Goal: Task Accomplishment & Management: Use online tool/utility

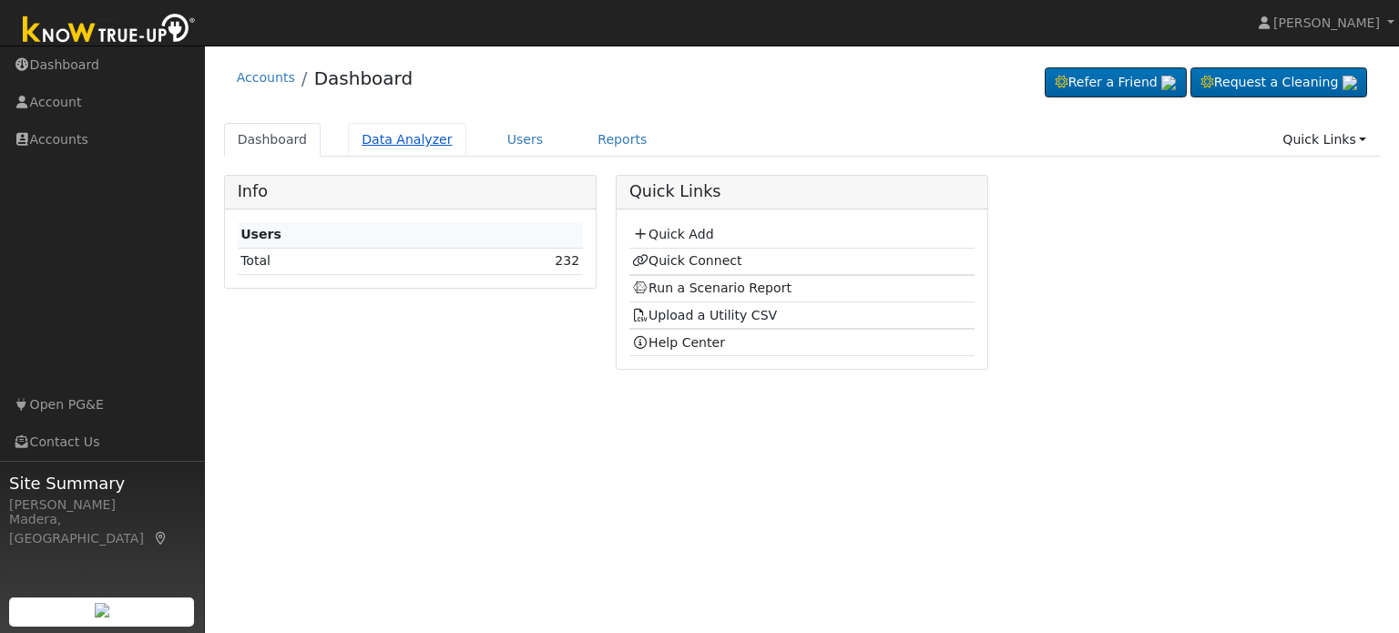
click at [413, 140] on link "Data Analyzer" at bounding box center [407, 140] width 118 height 34
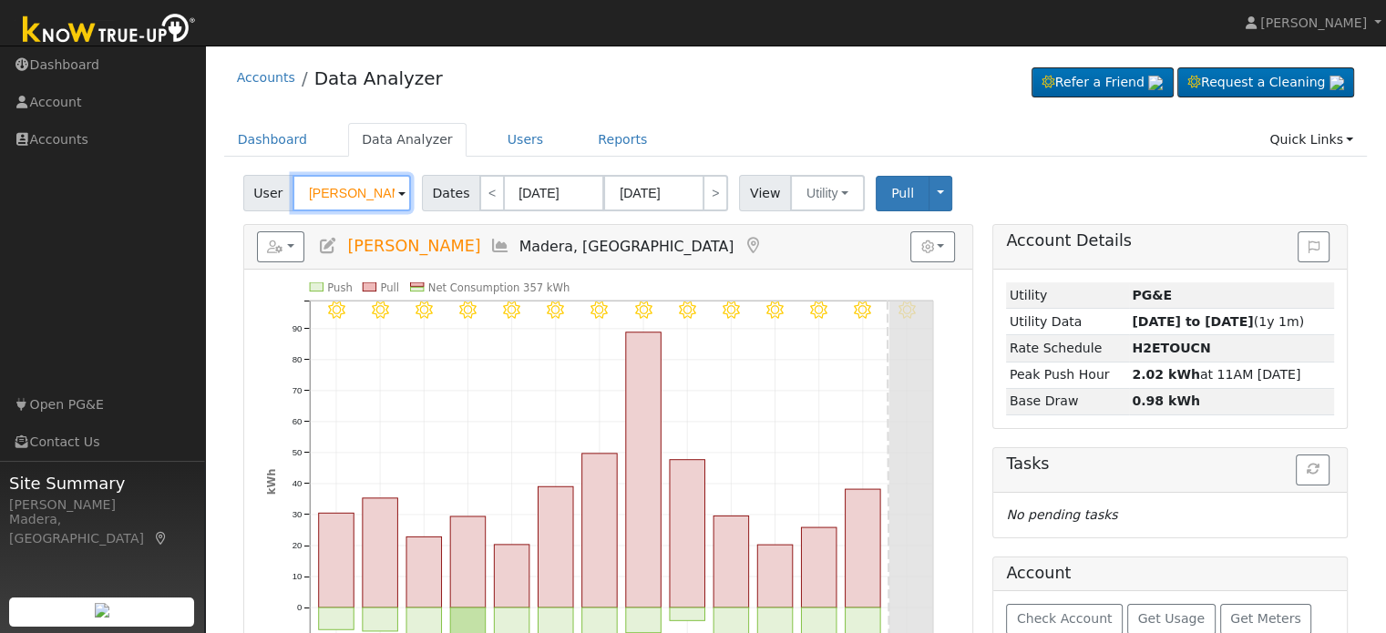
click at [364, 192] on input "[PERSON_NAME]" at bounding box center [351, 193] width 118 height 36
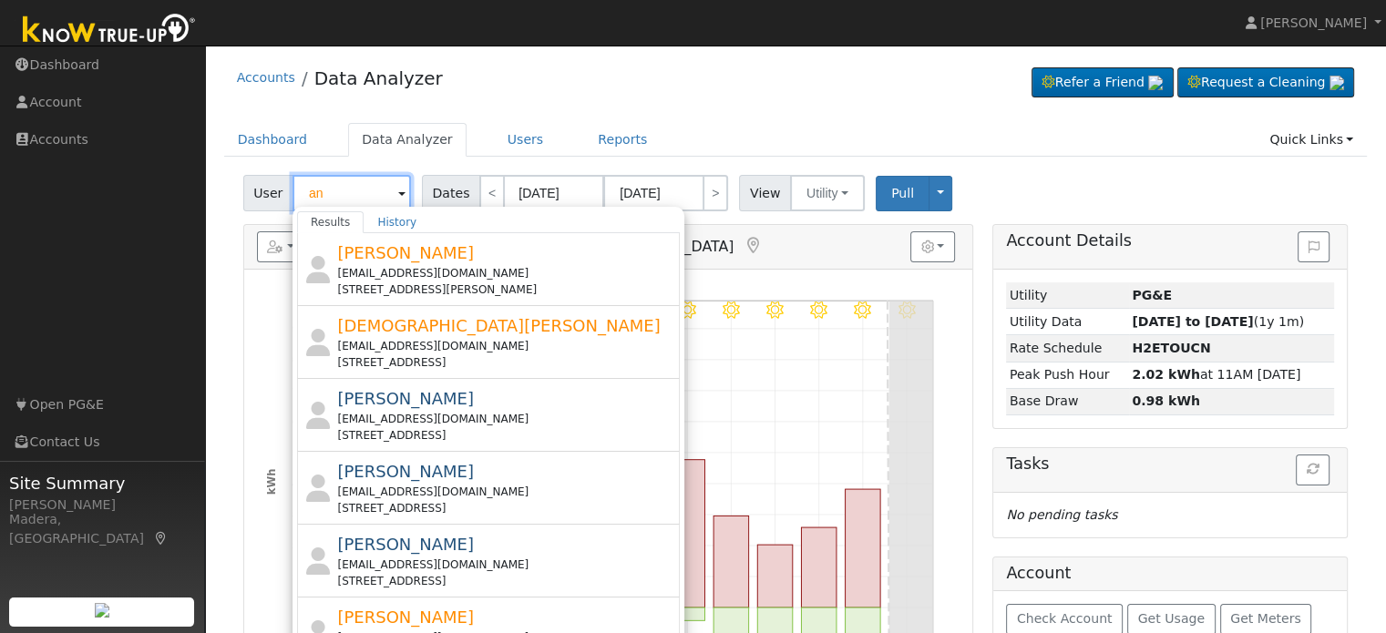
type input "a"
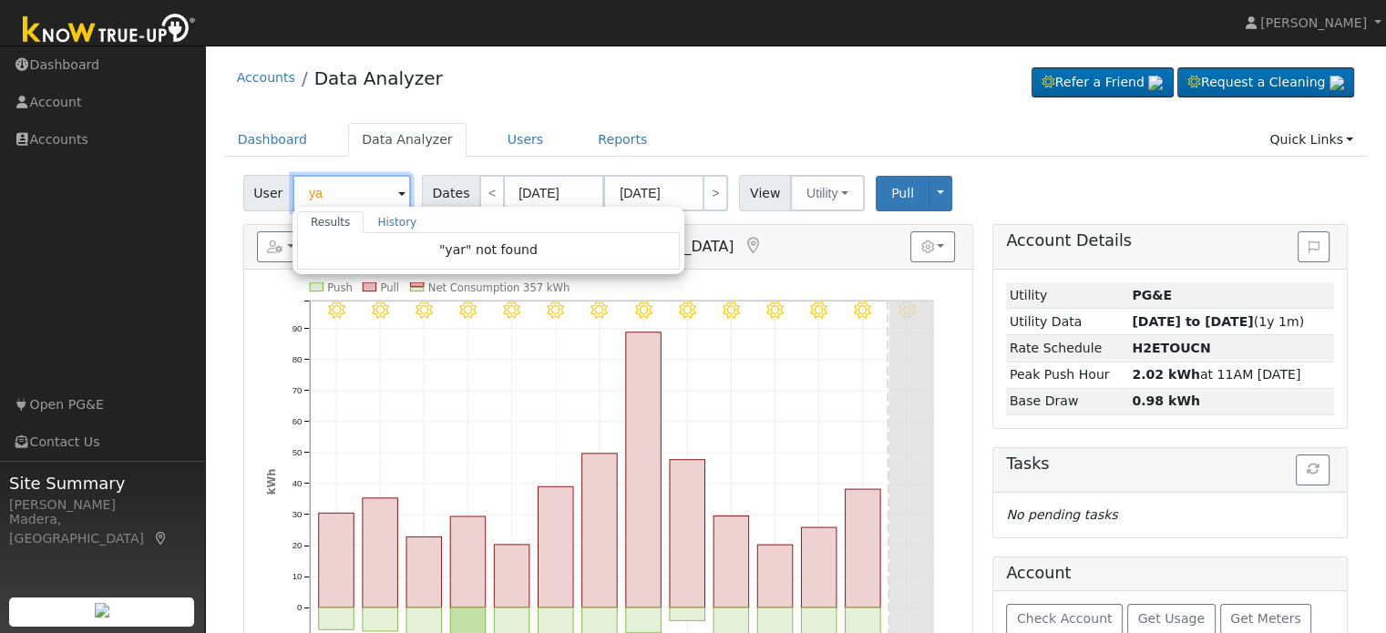
type input "y"
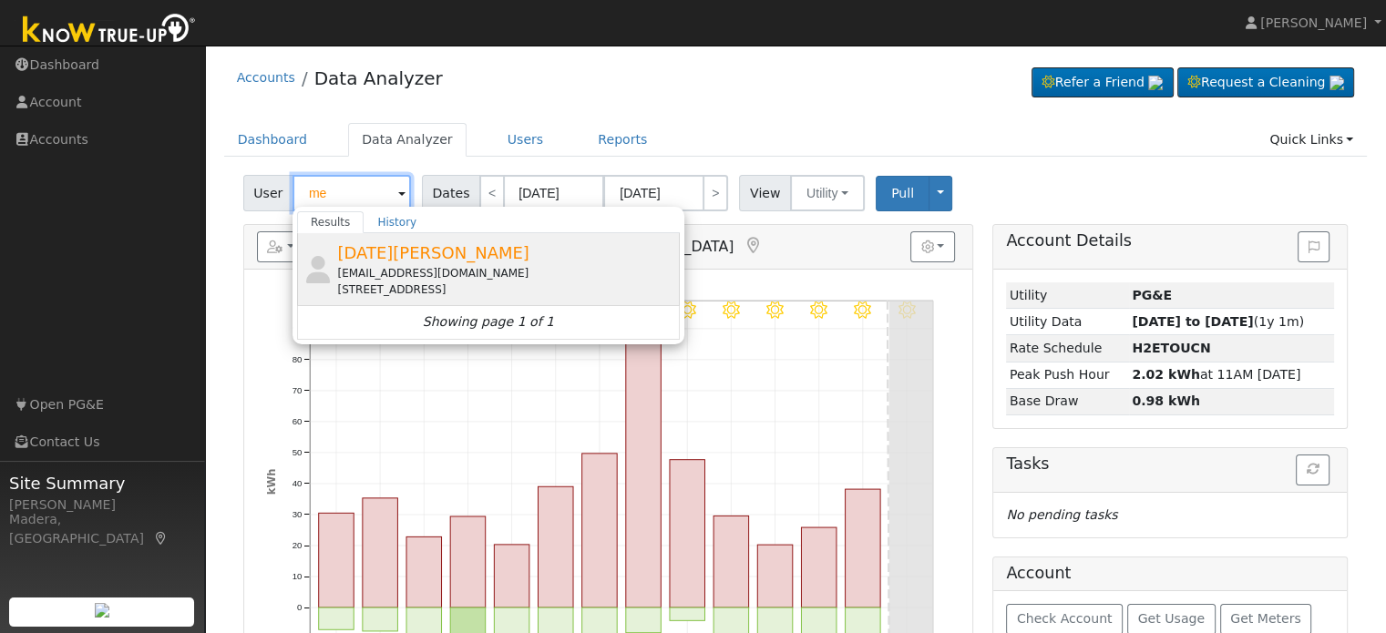
type input "m"
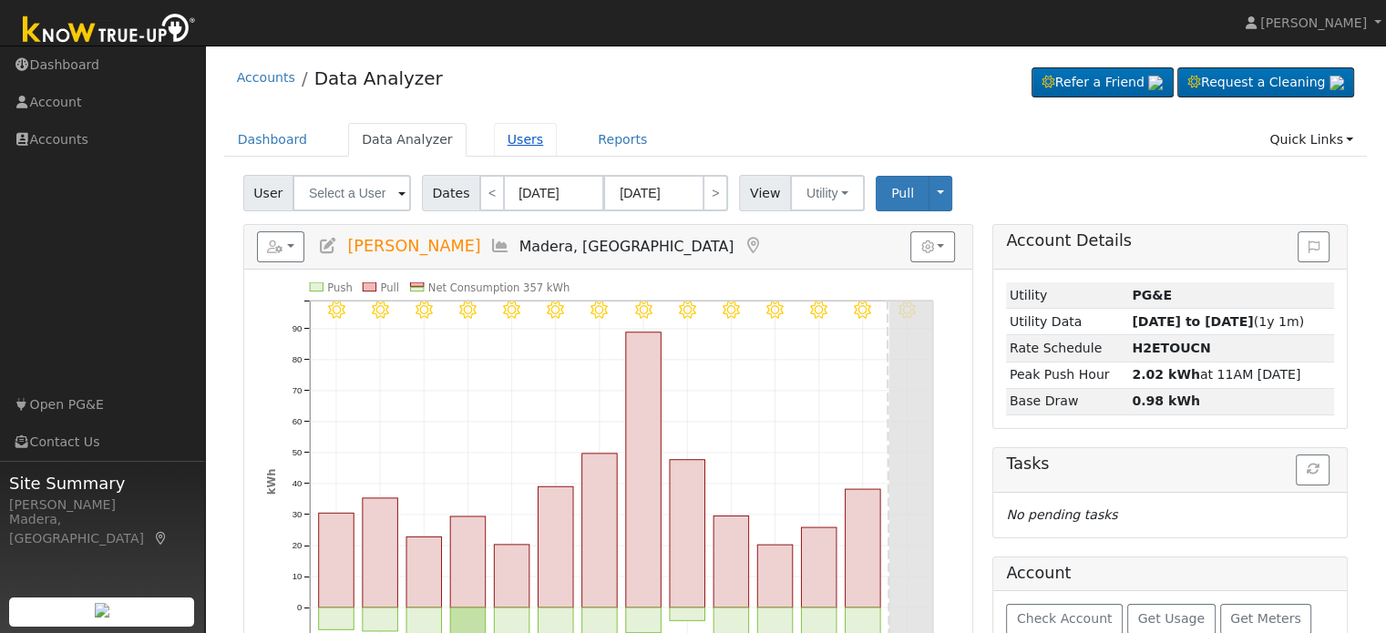
click at [506, 148] on link "Users" at bounding box center [526, 140] width 64 height 34
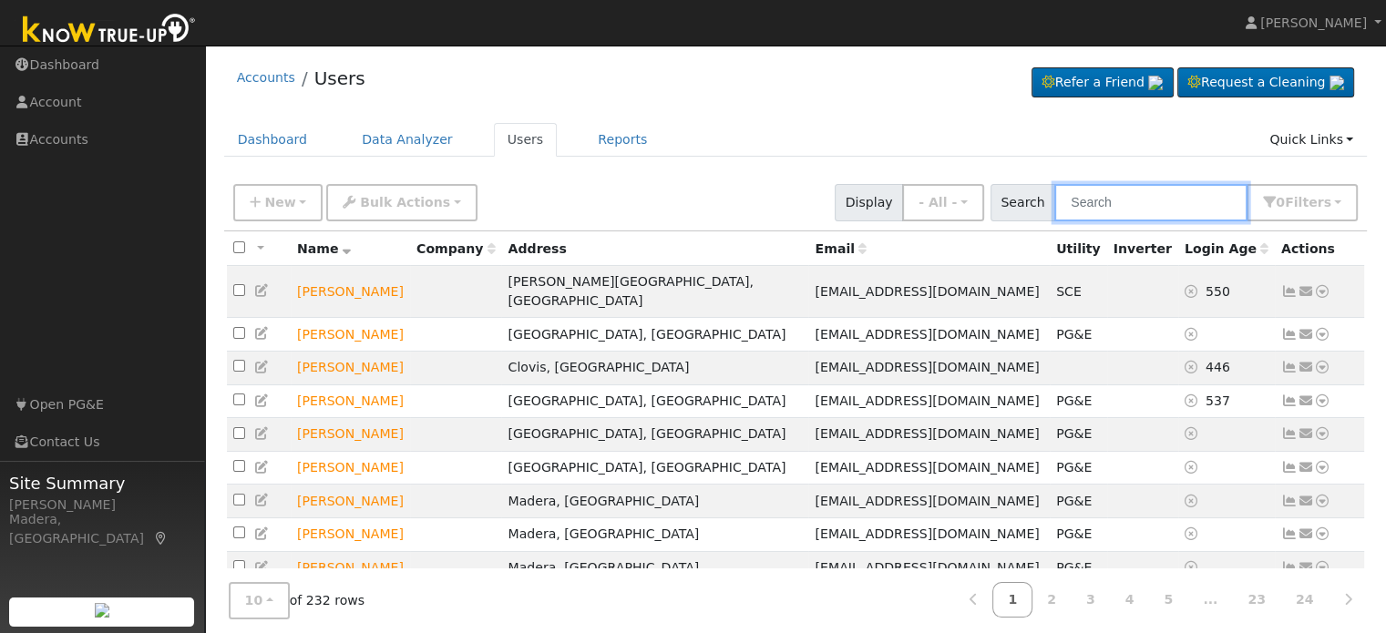
click at [1143, 195] on input "text" at bounding box center [1150, 202] width 193 height 37
click at [1143, 195] on input "fr" at bounding box center [1150, 202] width 193 height 37
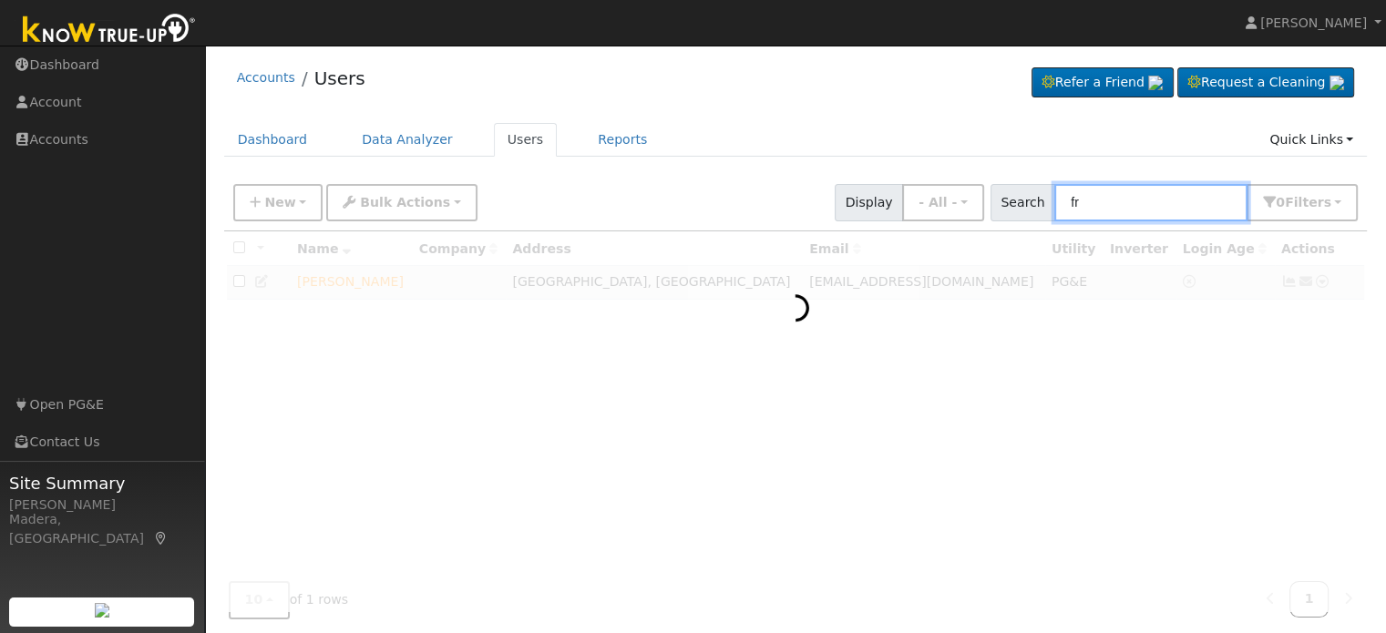
type input "f"
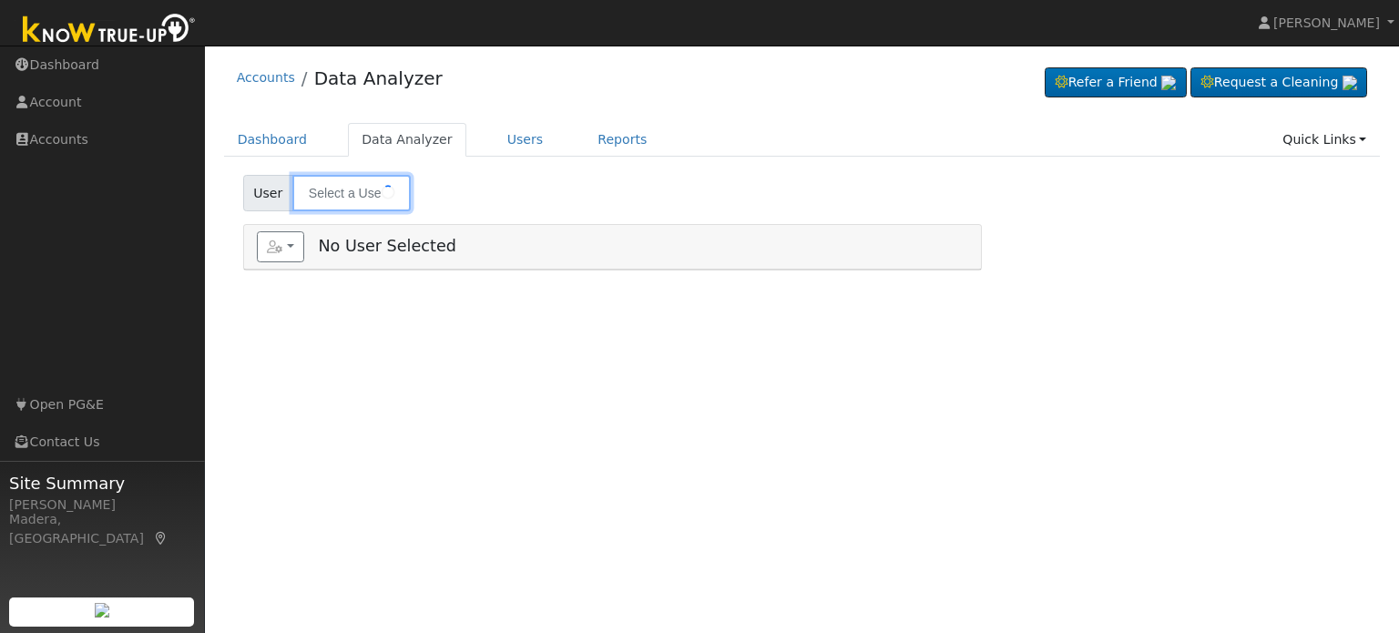
type input "Ana Zepeda"
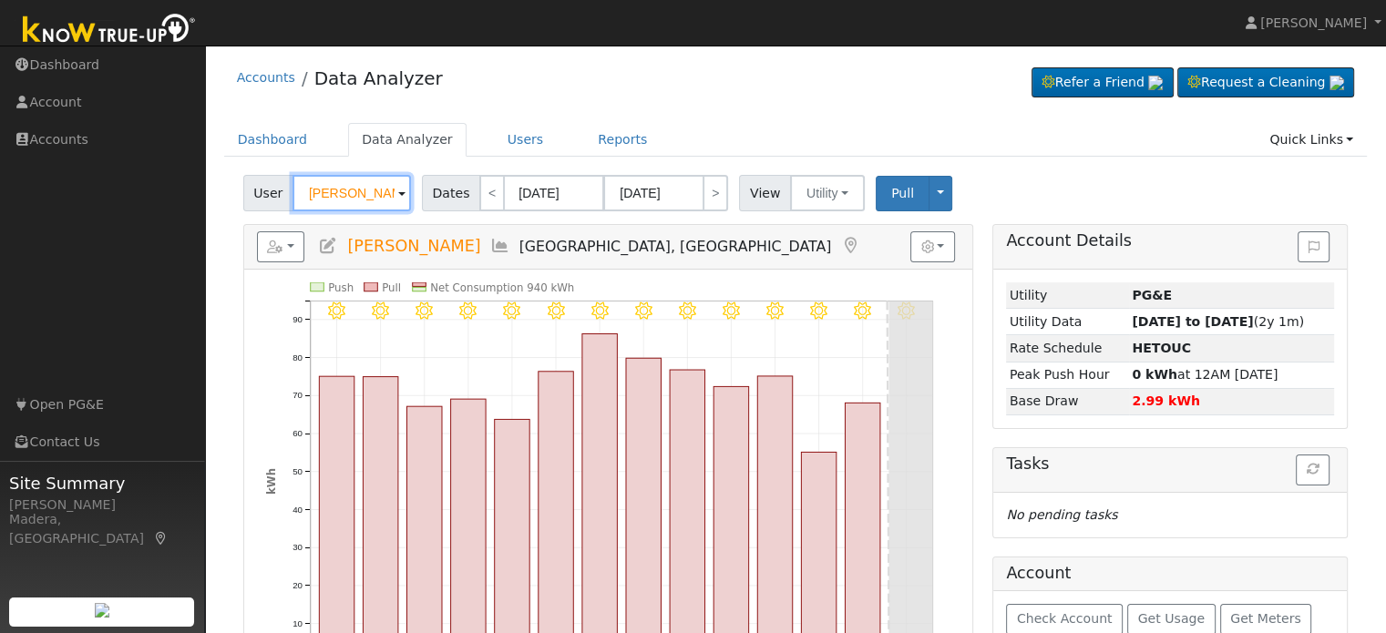
scroll to position [99, 0]
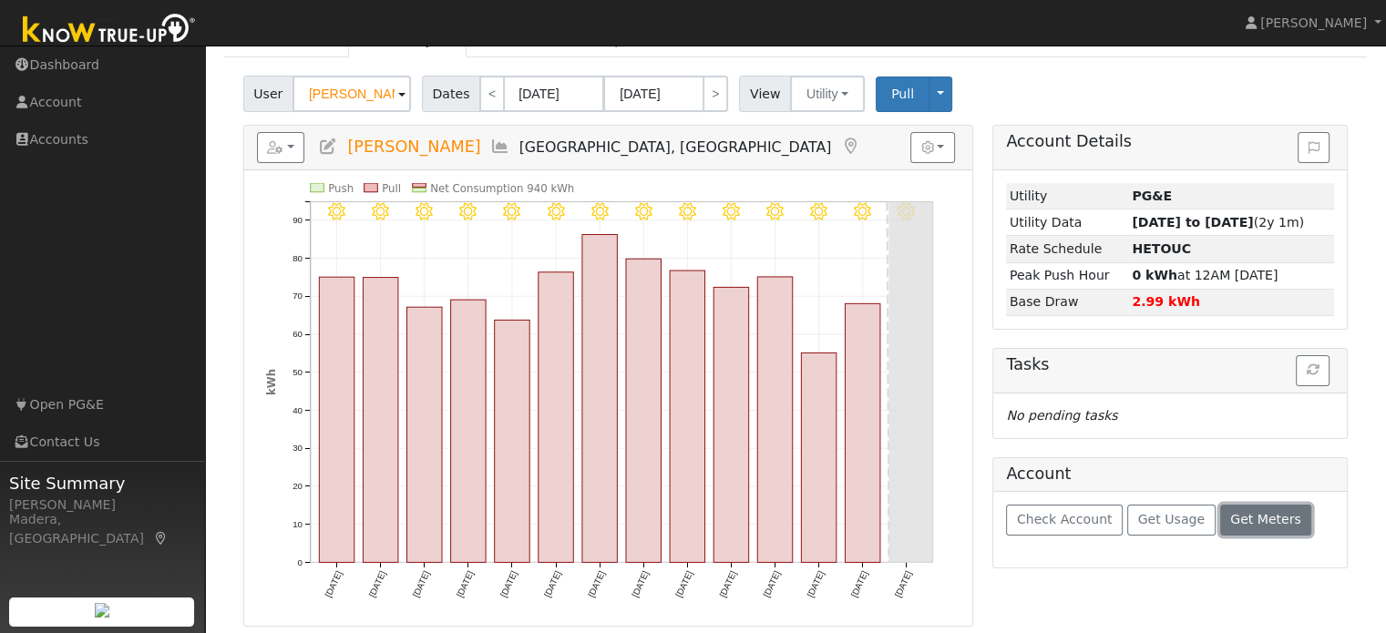
click at [1236, 520] on span "Get Meters" at bounding box center [1265, 519] width 71 height 15
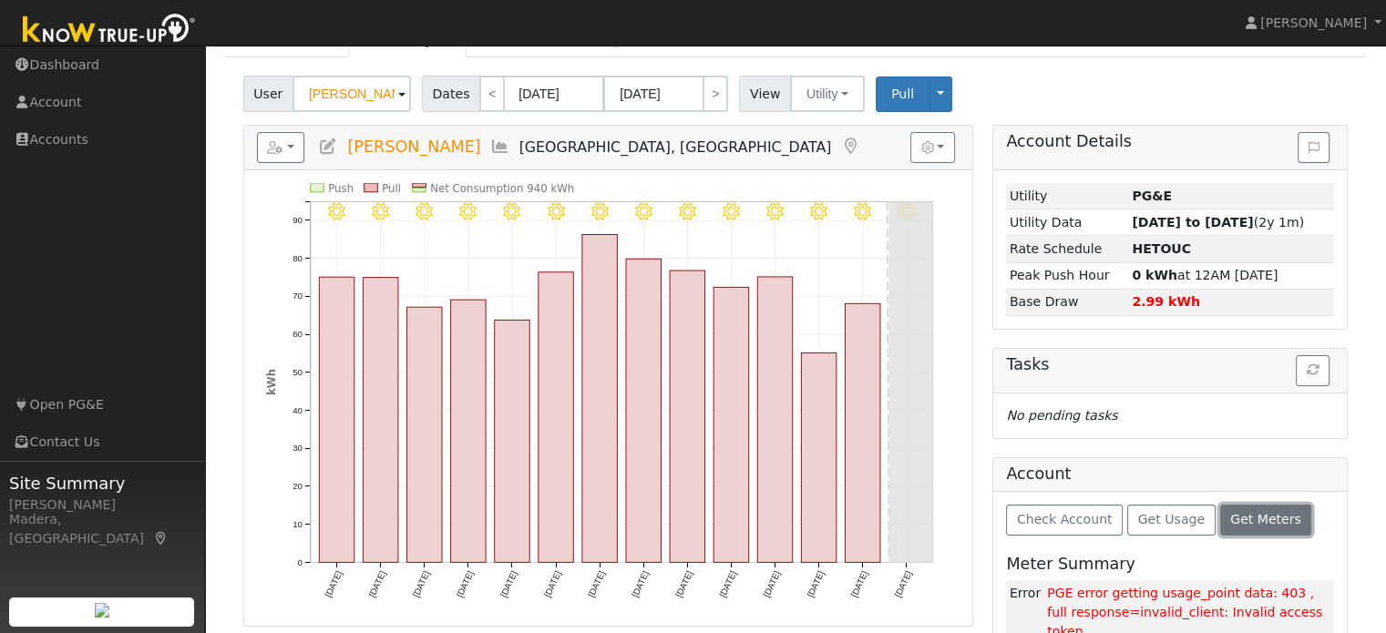
scroll to position [124, 0]
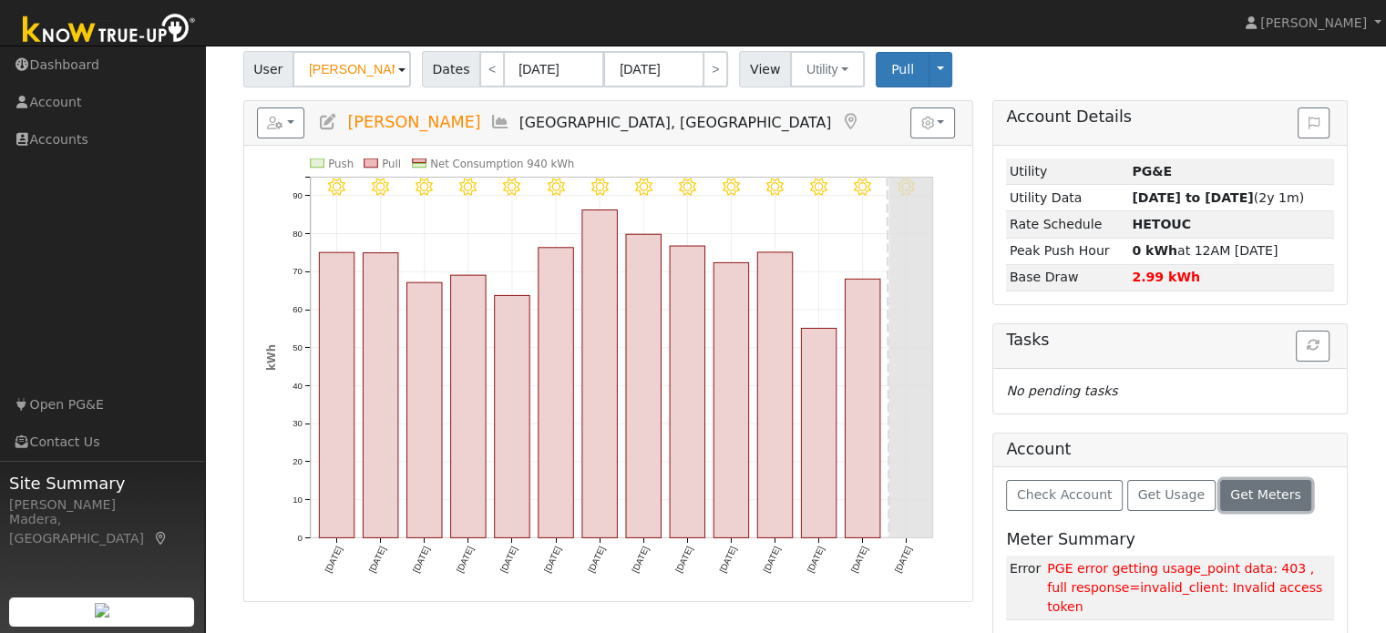
click at [1230, 488] on span "Get Meters" at bounding box center [1265, 494] width 71 height 15
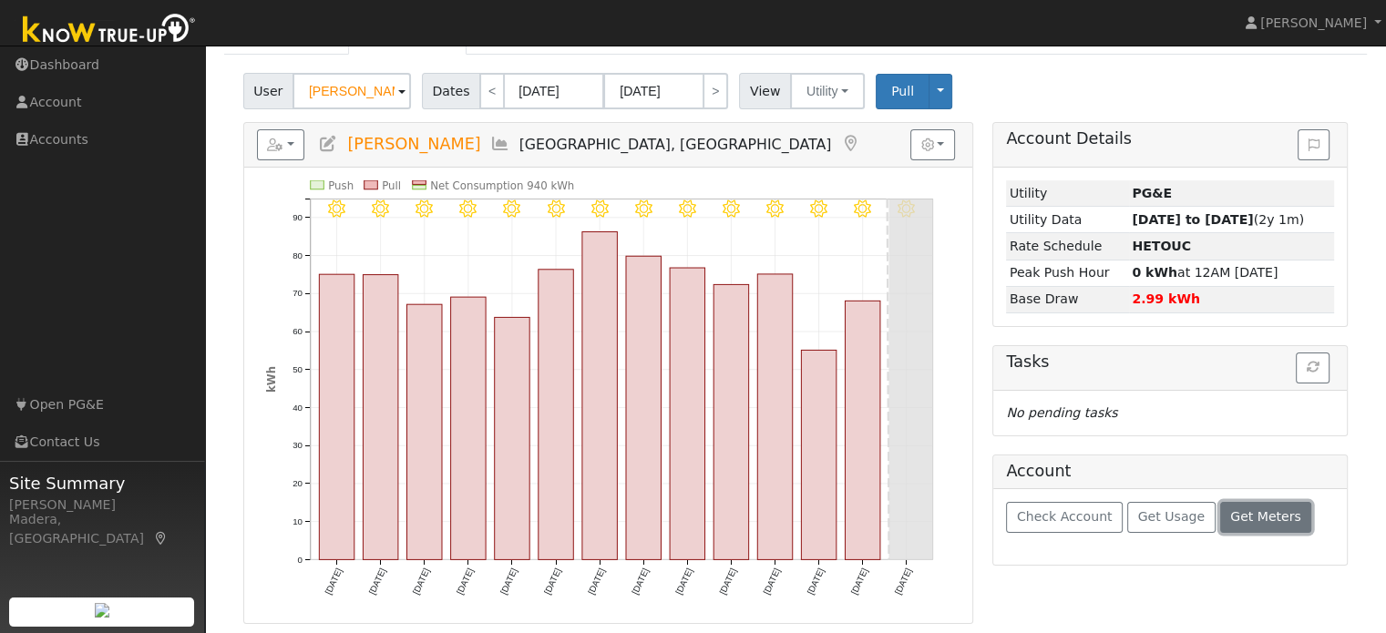
scroll to position [99, 0]
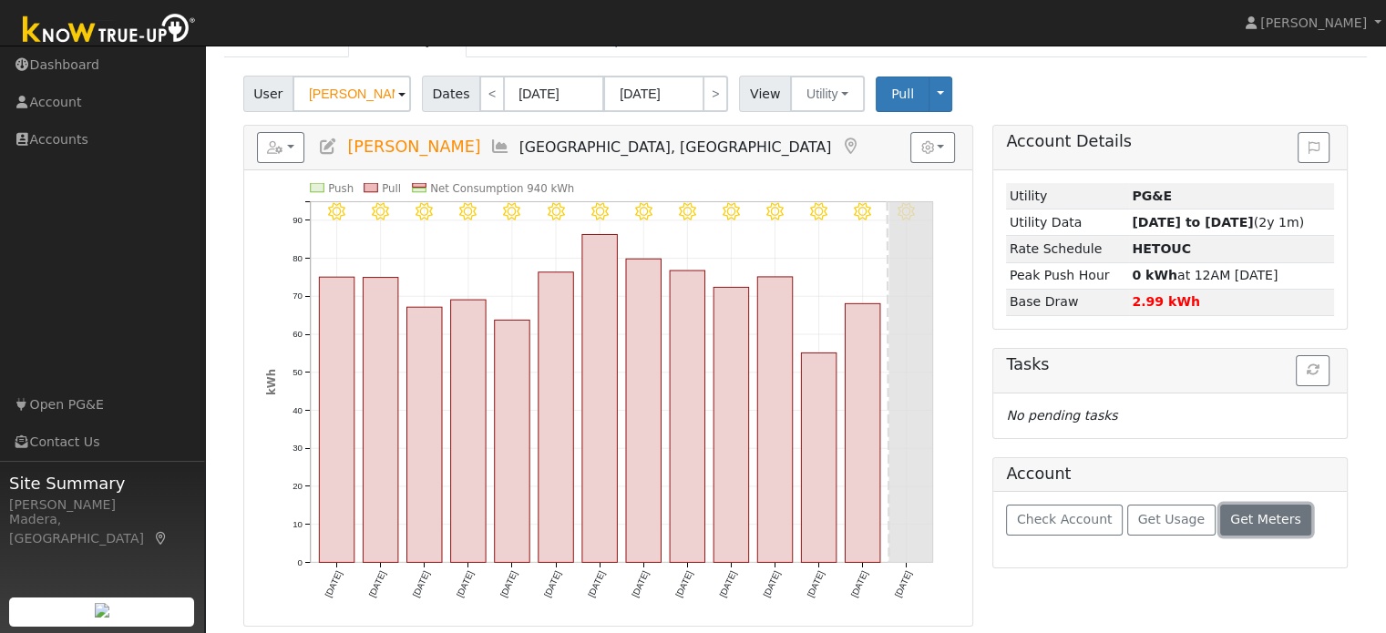
click at [1235, 521] on span "Get Meters" at bounding box center [1265, 519] width 71 height 15
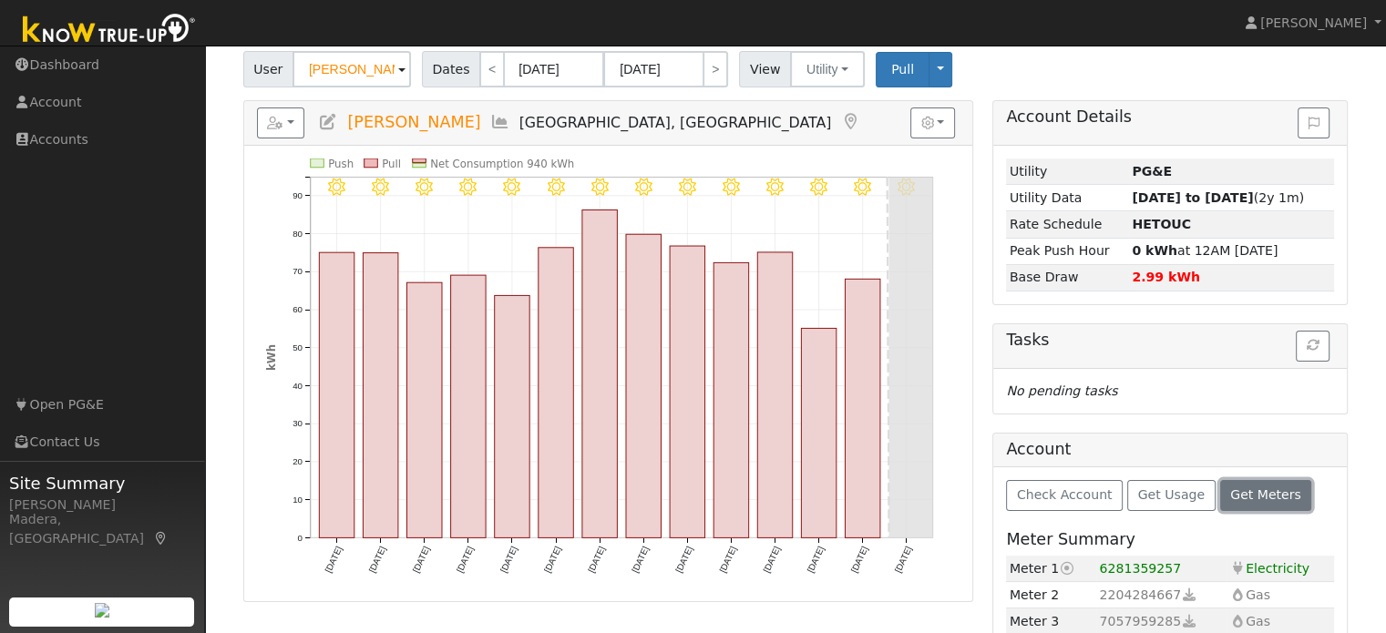
scroll to position [183, 0]
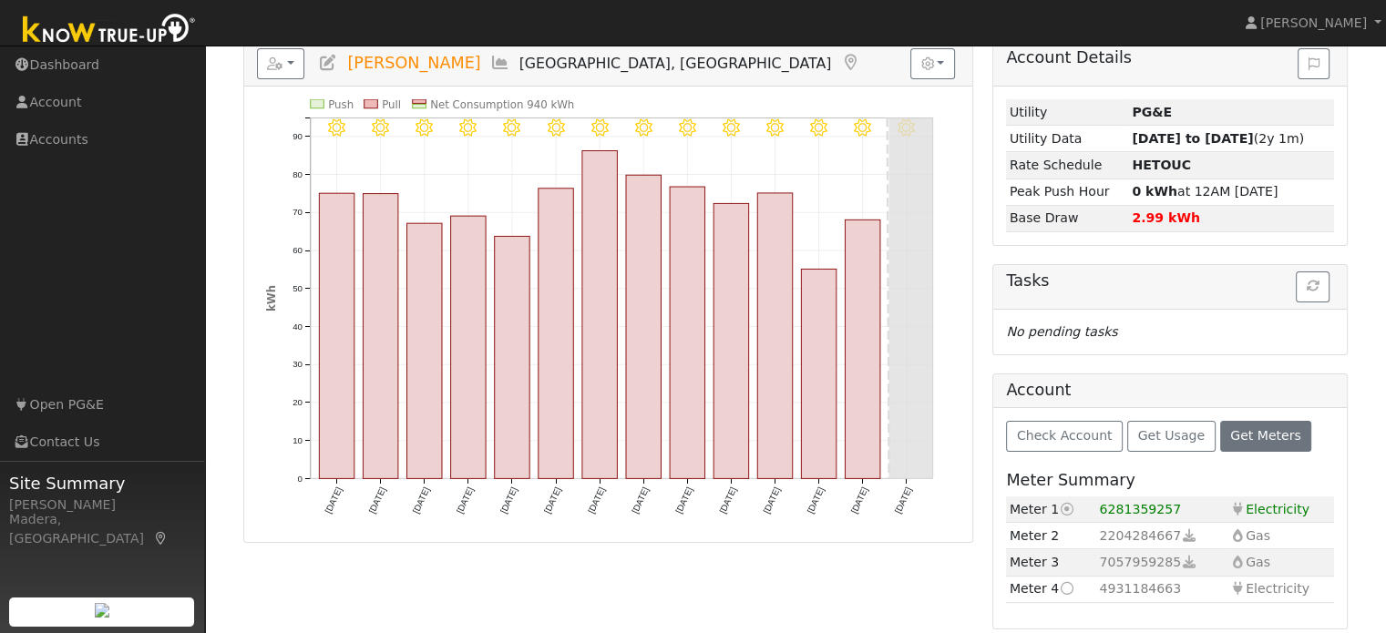
click at [1063, 592] on td "Meter 4 Switch to this meter" at bounding box center [1051, 589] width 90 height 26
click at [1063, 587] on icon at bounding box center [1067, 588] width 16 height 13
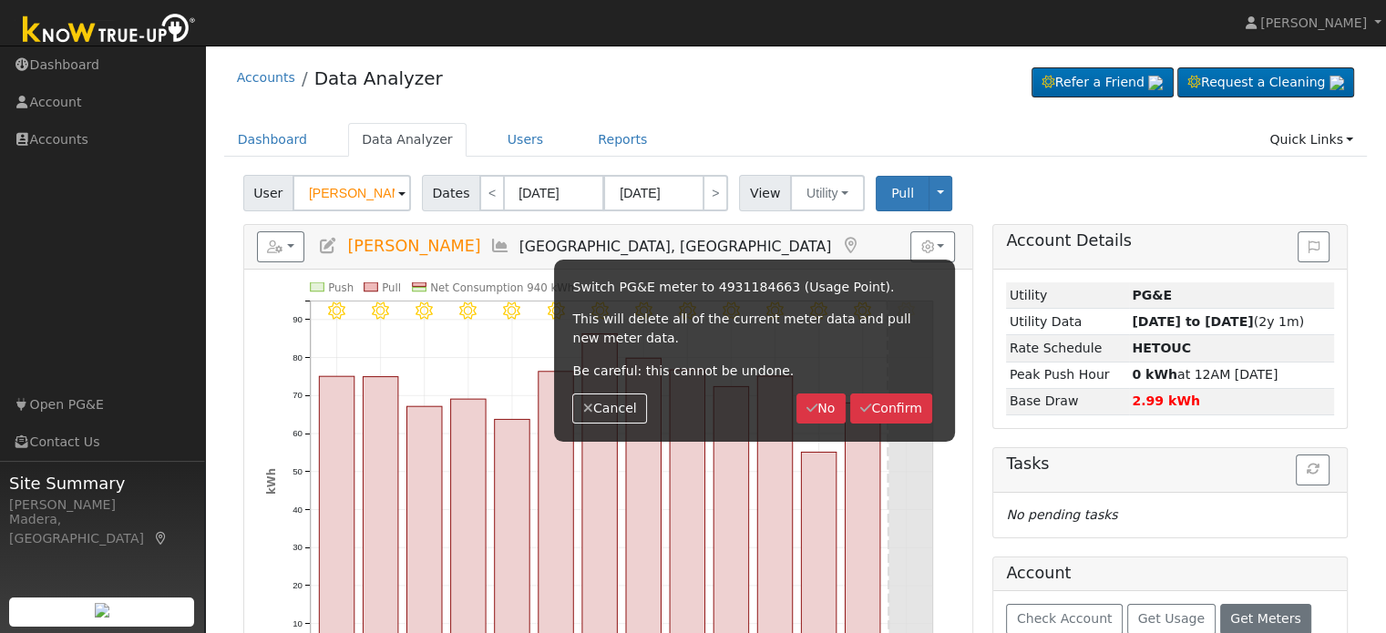
scroll to position [0, 0]
click at [973, 200] on div "User Ana Zepeda Account Default Account Default Account 392 North Calaveras Str…" at bounding box center [795, 190] width 1111 height 43
click at [626, 411] on button "Cancel" at bounding box center [609, 409] width 75 height 31
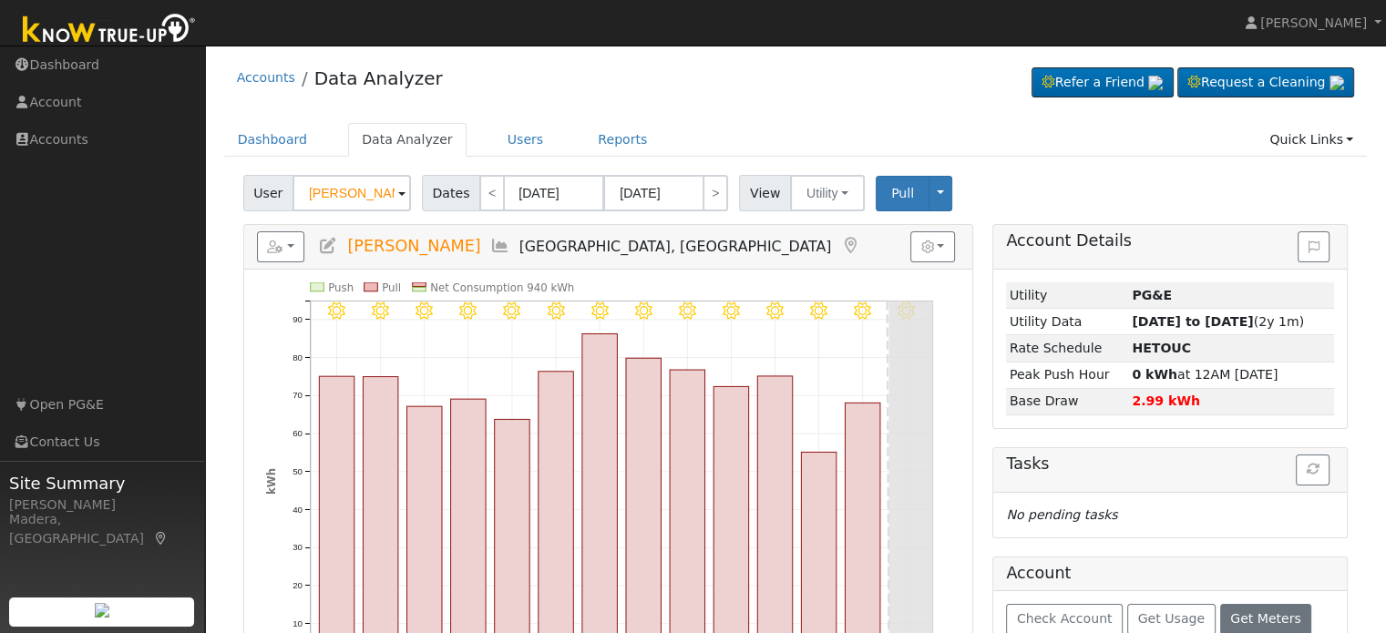
click at [338, 243] on h5 "Reports Scenario Health Check Energy Audit Account Timeline User Audit Trail In…" at bounding box center [608, 246] width 702 height 31
click at [328, 241] on icon at bounding box center [328, 246] width 20 height 16
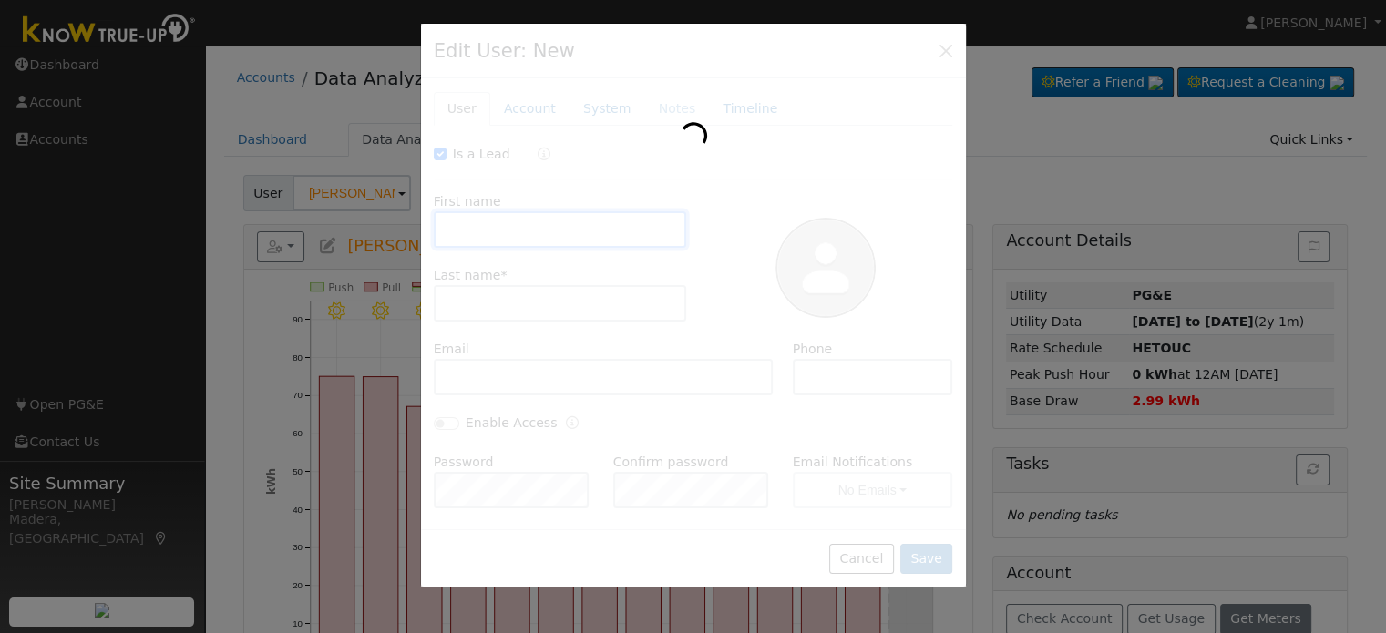
checkbox input "true"
type input "Ana"
type input "Zepeda"
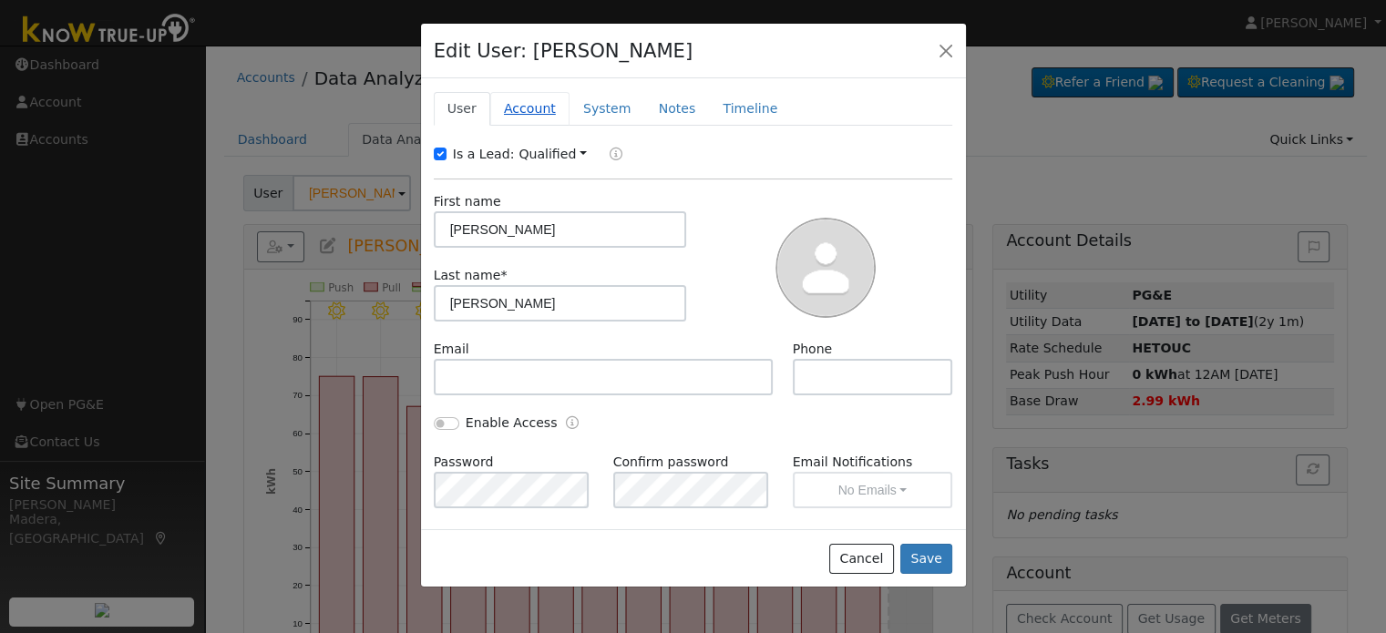
click at [534, 97] on link "Account" at bounding box center [529, 109] width 79 height 34
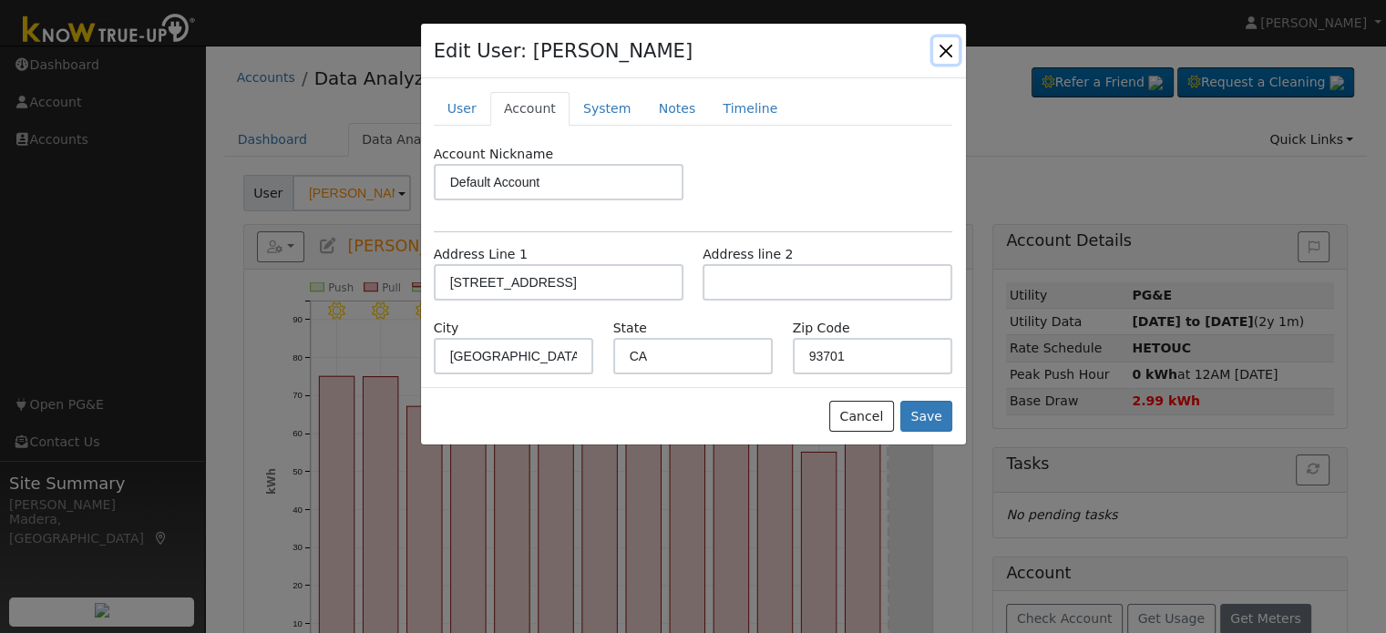
click at [944, 51] on button "button" at bounding box center [946, 50] width 26 height 26
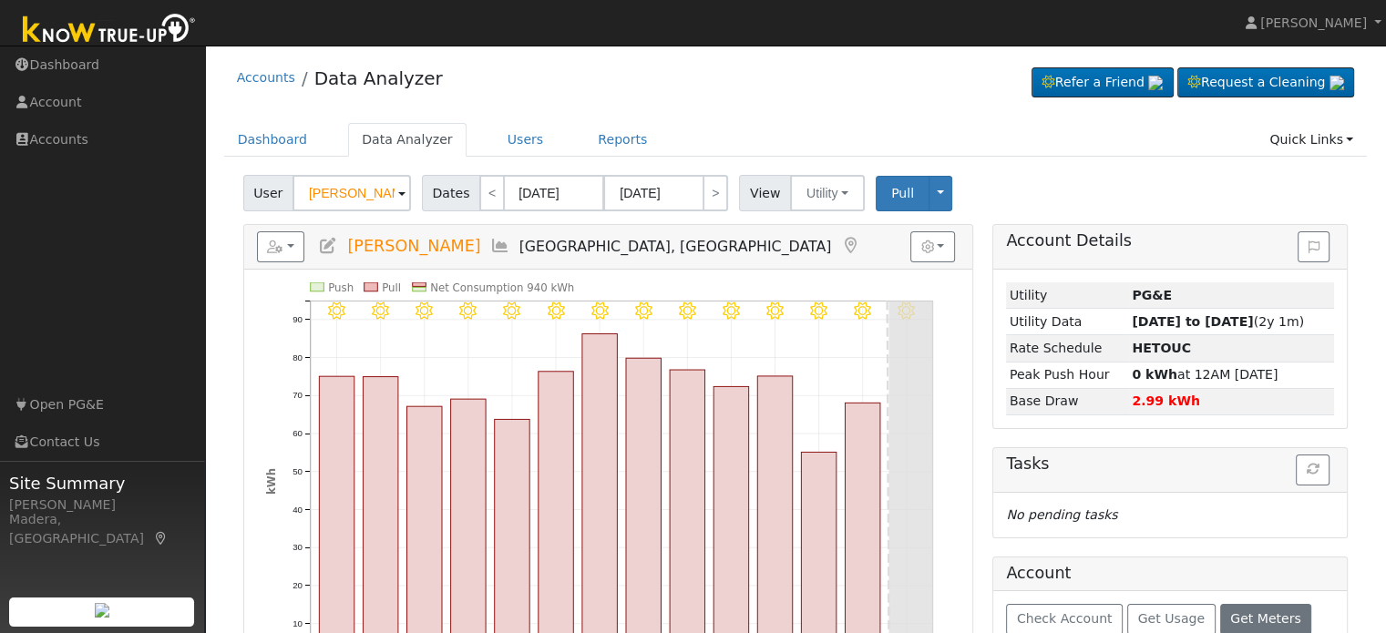
scroll to position [183, 0]
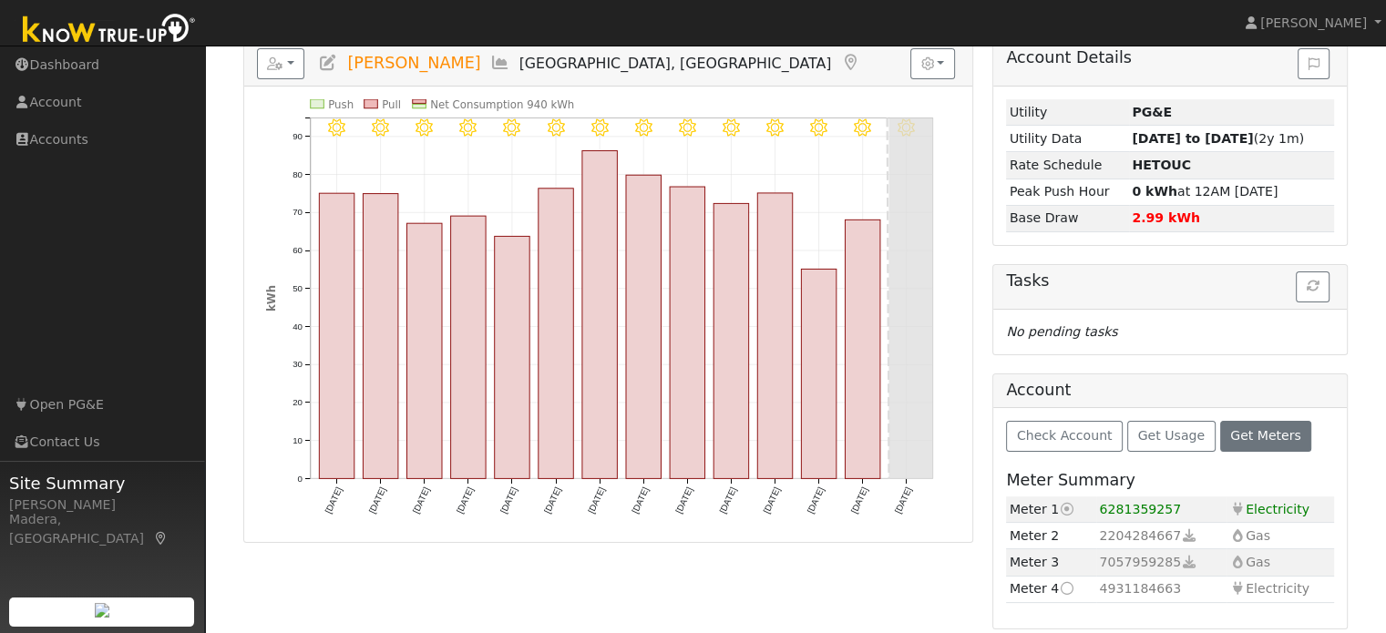
click at [1063, 586] on icon at bounding box center [1067, 588] width 16 height 13
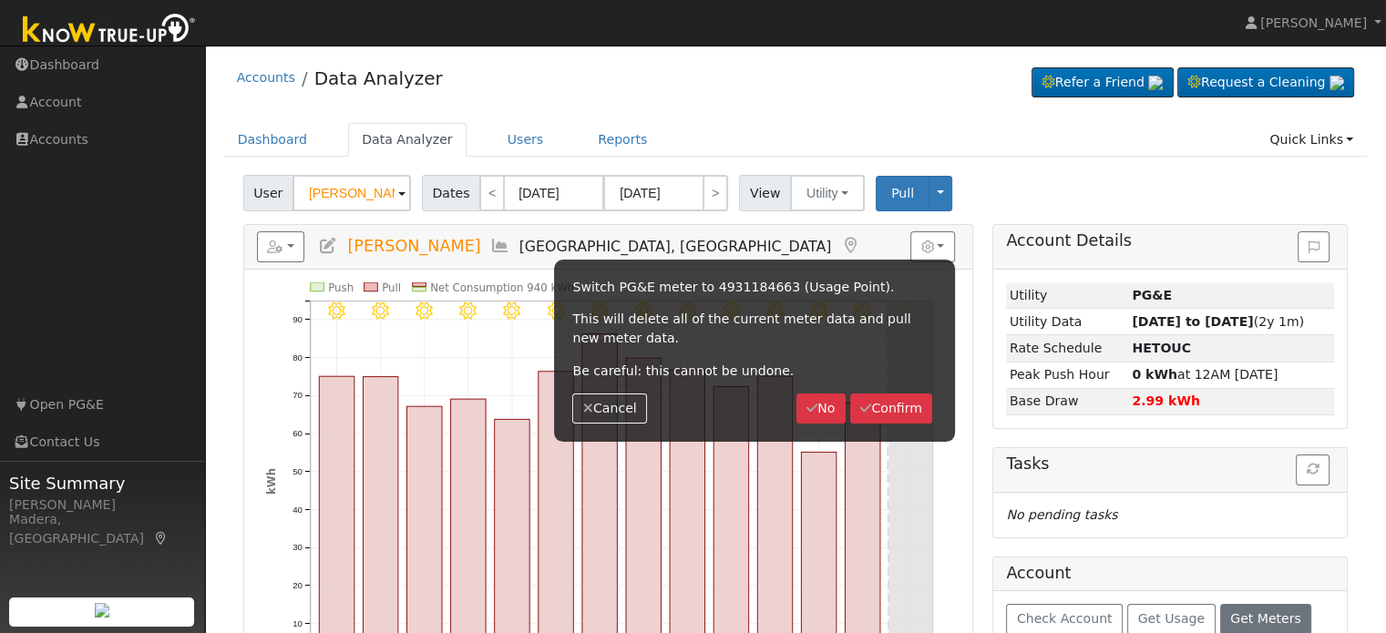
scroll to position [0, 0]
click at [885, 409] on button "Confirm" at bounding box center [891, 409] width 83 height 31
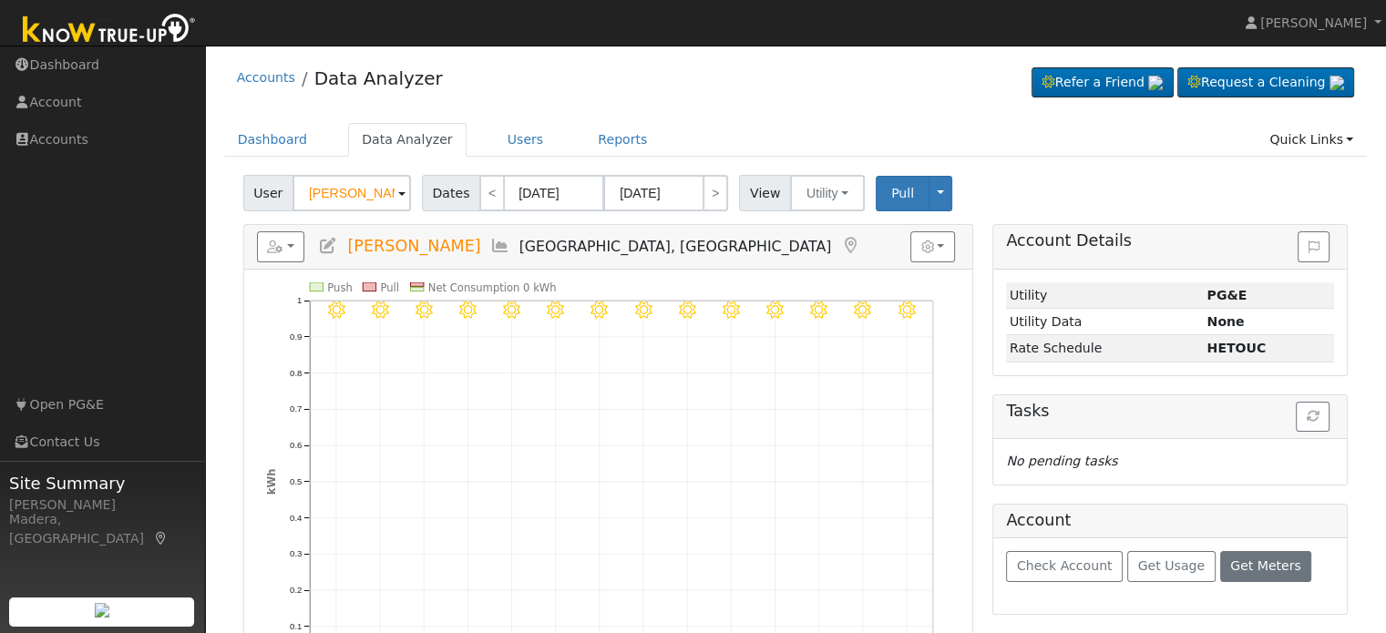
click at [338, 242] on h5 "Reports Scenario Health Check Energy Audit Account Timeline User Audit Trail In…" at bounding box center [608, 246] width 702 height 31
click at [328, 243] on icon at bounding box center [328, 246] width 20 height 16
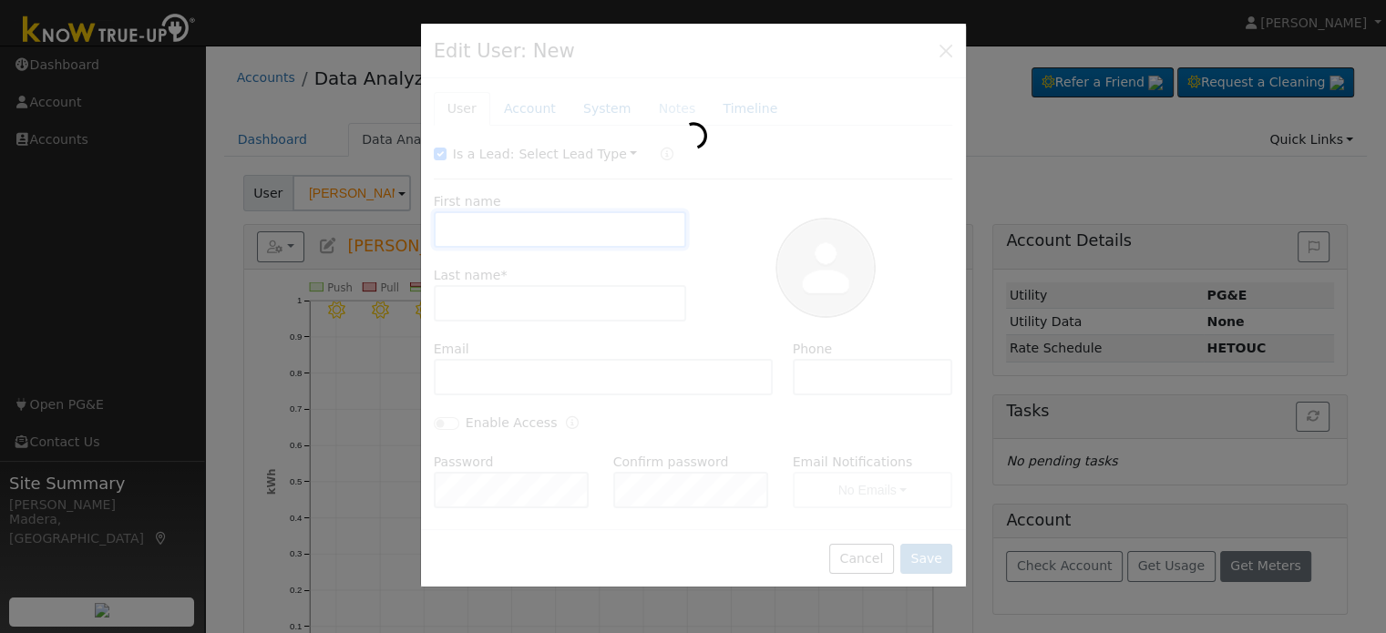
type input "Ana"
type input "Zepeda"
type input "Default Account"
type input "[STREET_ADDRESS]"
type input "Fresno"
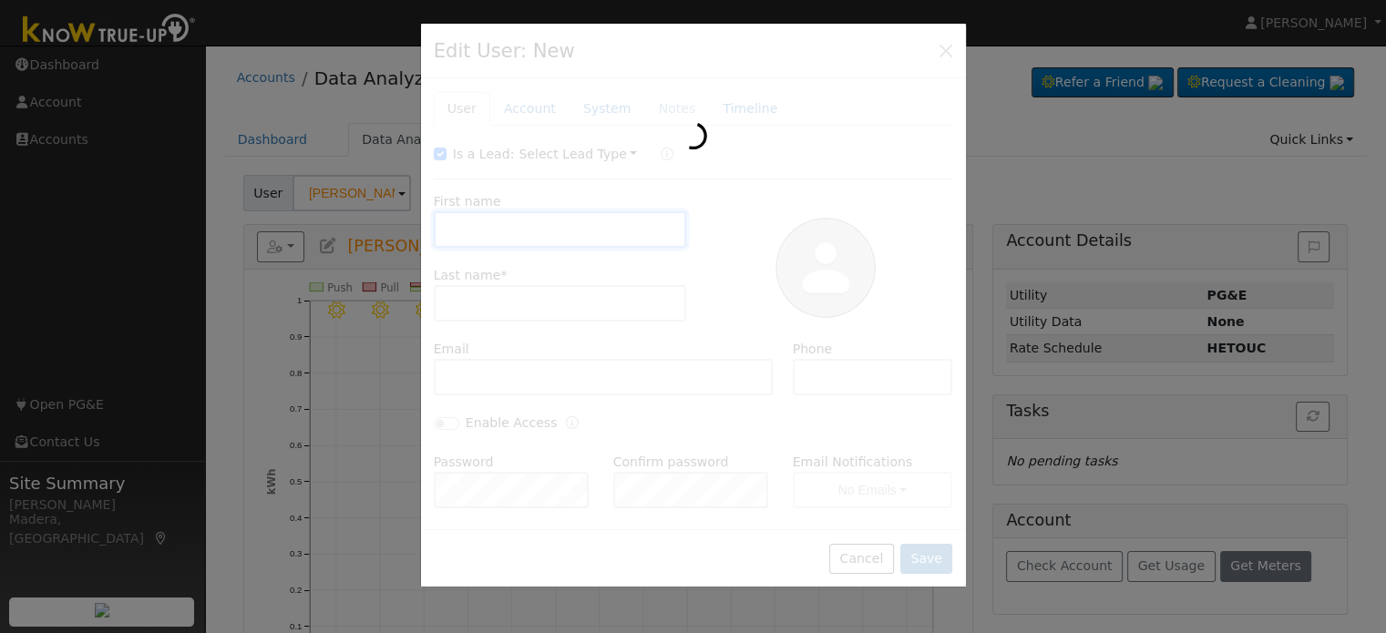
type input "CA"
type input "93701"
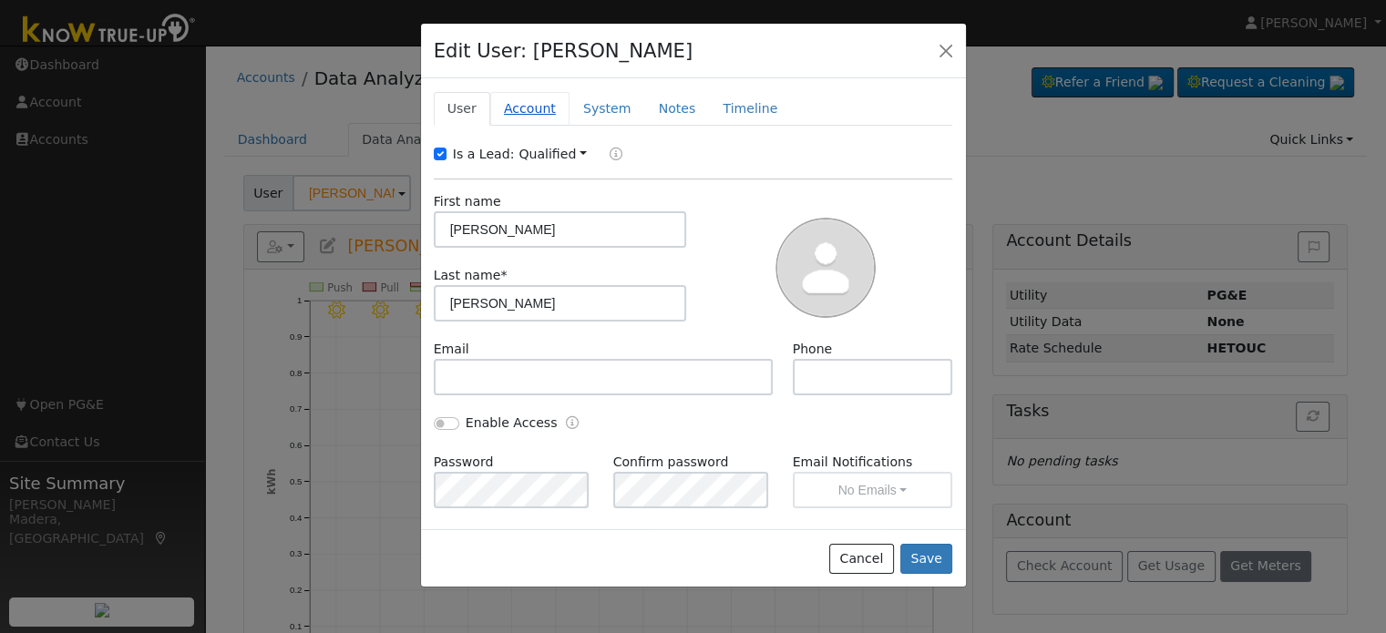
click at [512, 112] on link "Account" at bounding box center [529, 109] width 79 height 34
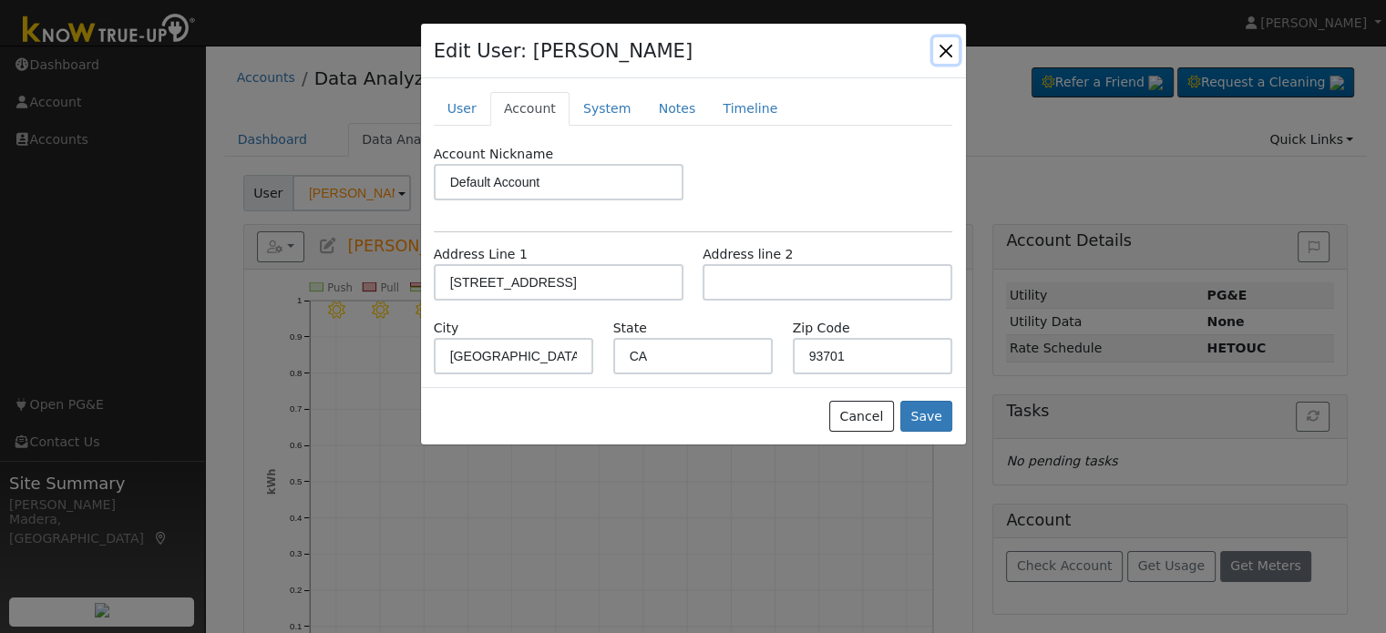
click at [941, 45] on button "button" at bounding box center [946, 50] width 26 height 26
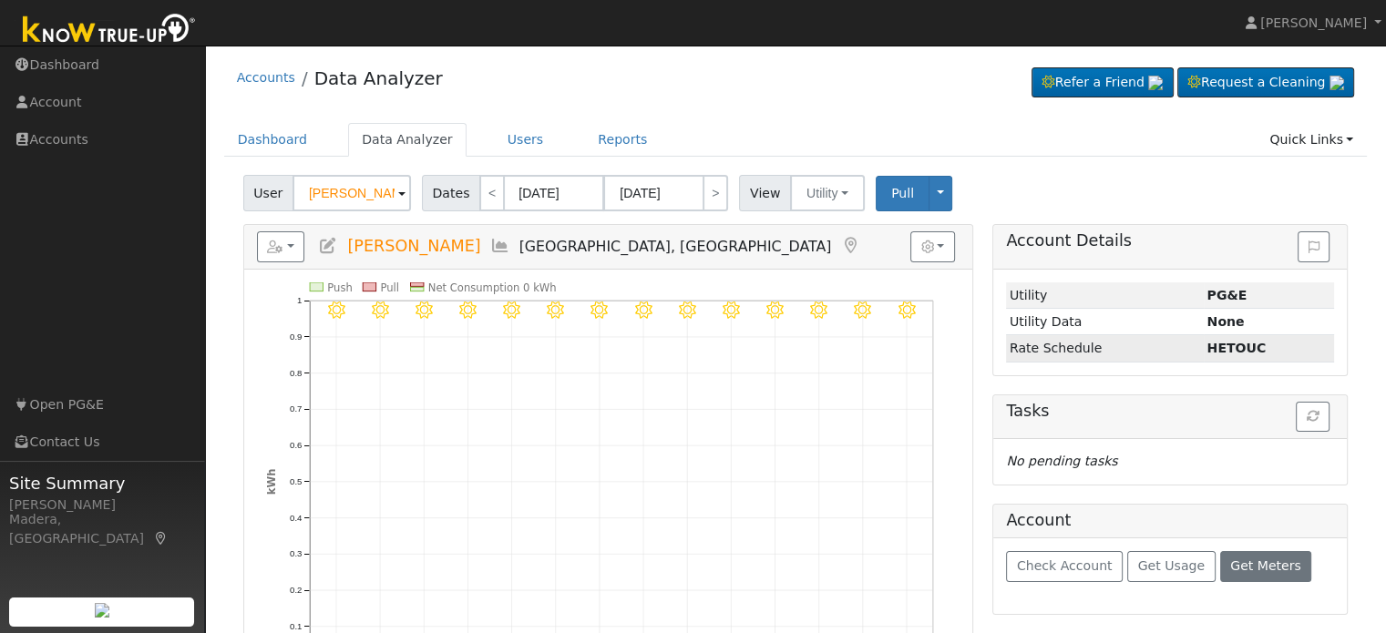
scroll to position [99, 0]
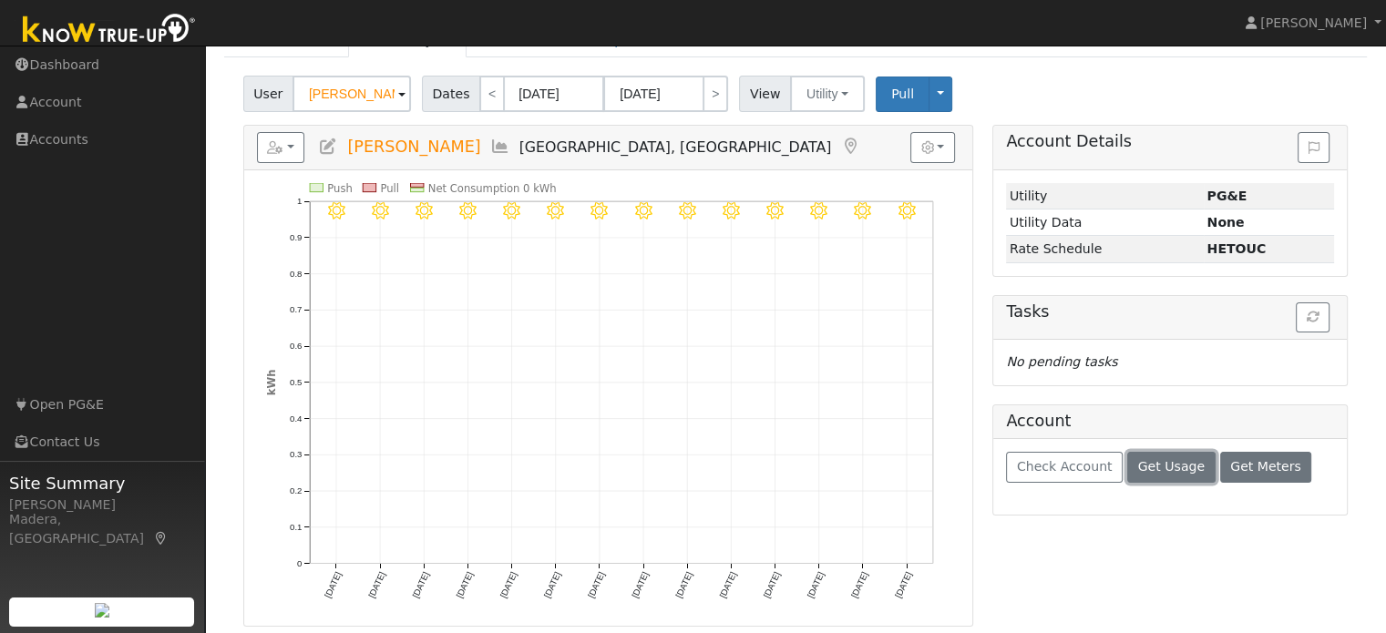
click at [1138, 472] on button "Get Usage" at bounding box center [1171, 467] width 88 height 31
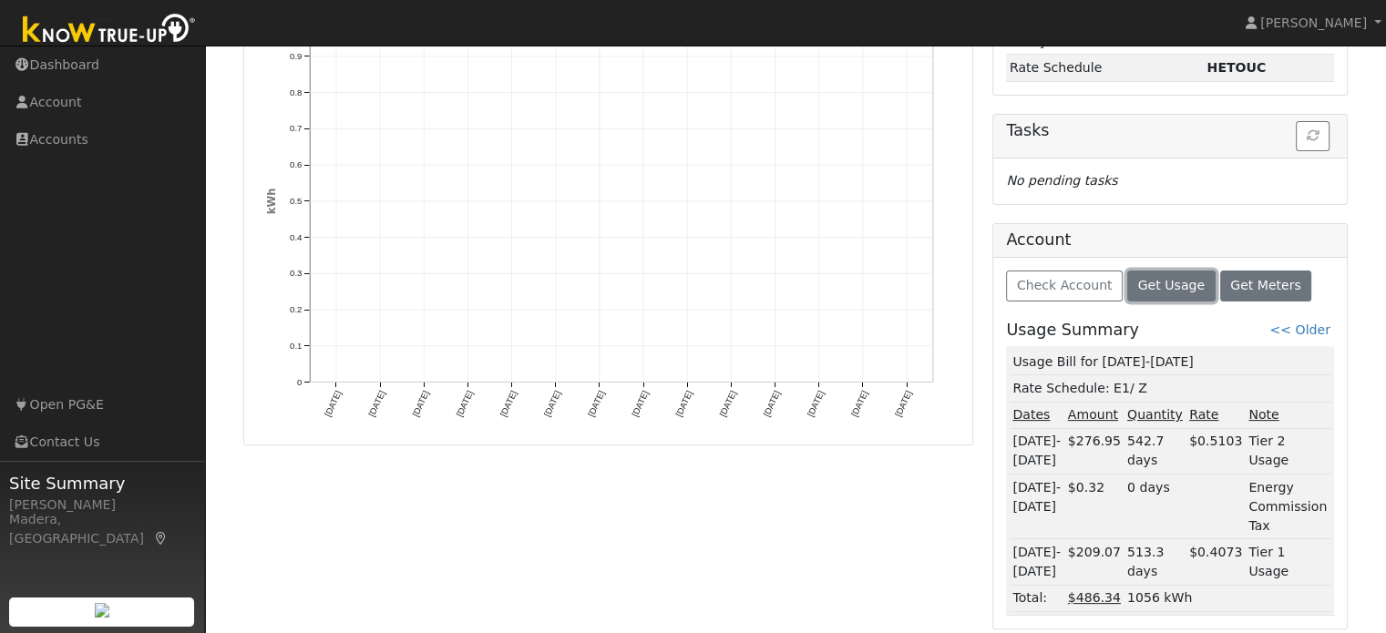
scroll to position [0, 0]
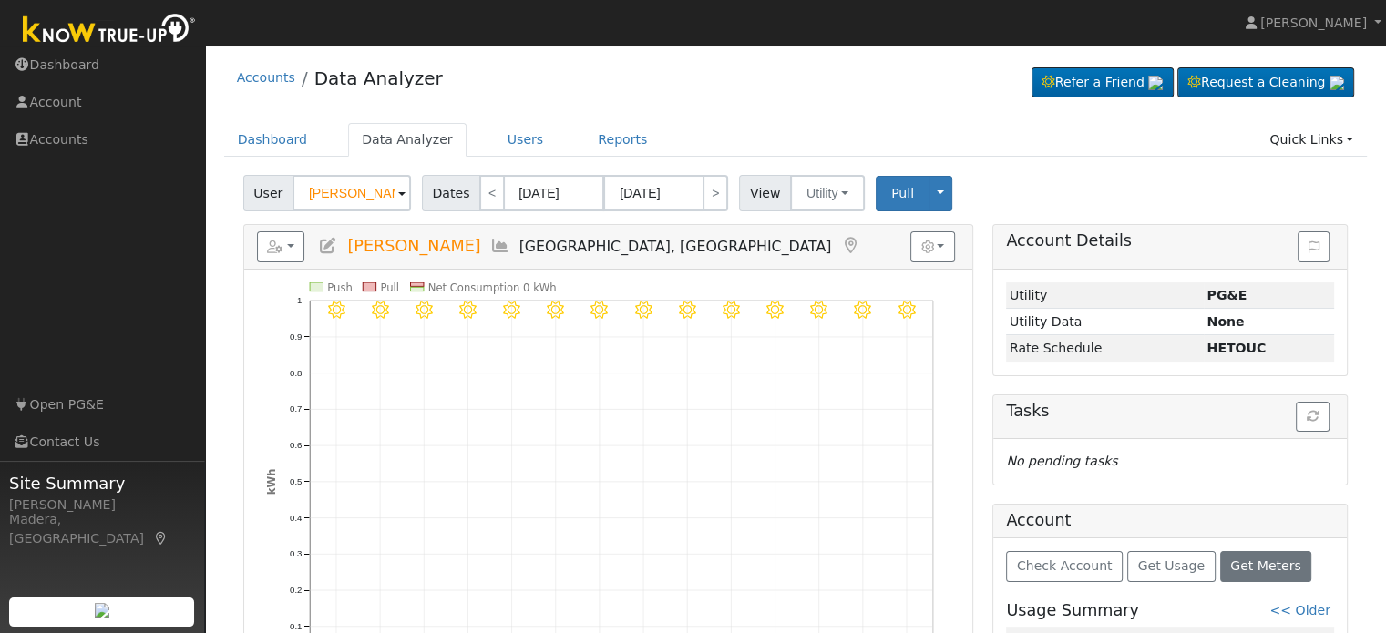
click at [1333, 413] on h5 "Tasks" at bounding box center [1170, 411] width 328 height 19
click at [1321, 413] on button "button" at bounding box center [1312, 417] width 34 height 31
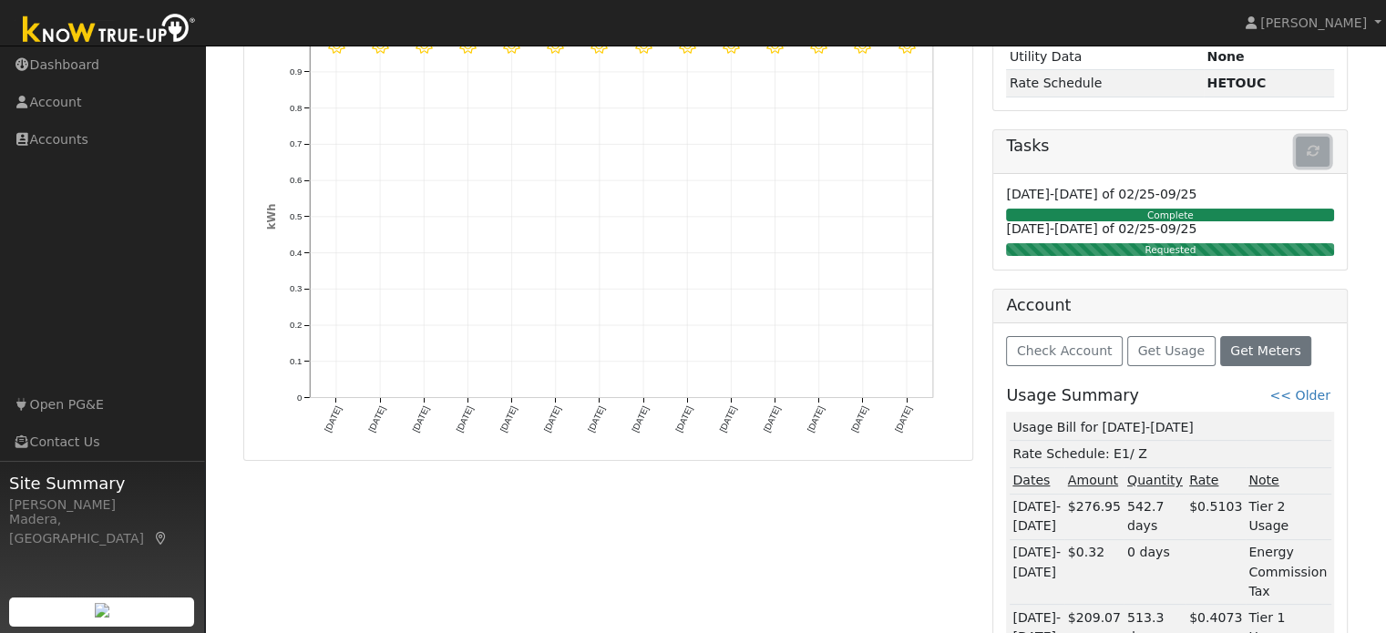
scroll to position [332, 0]
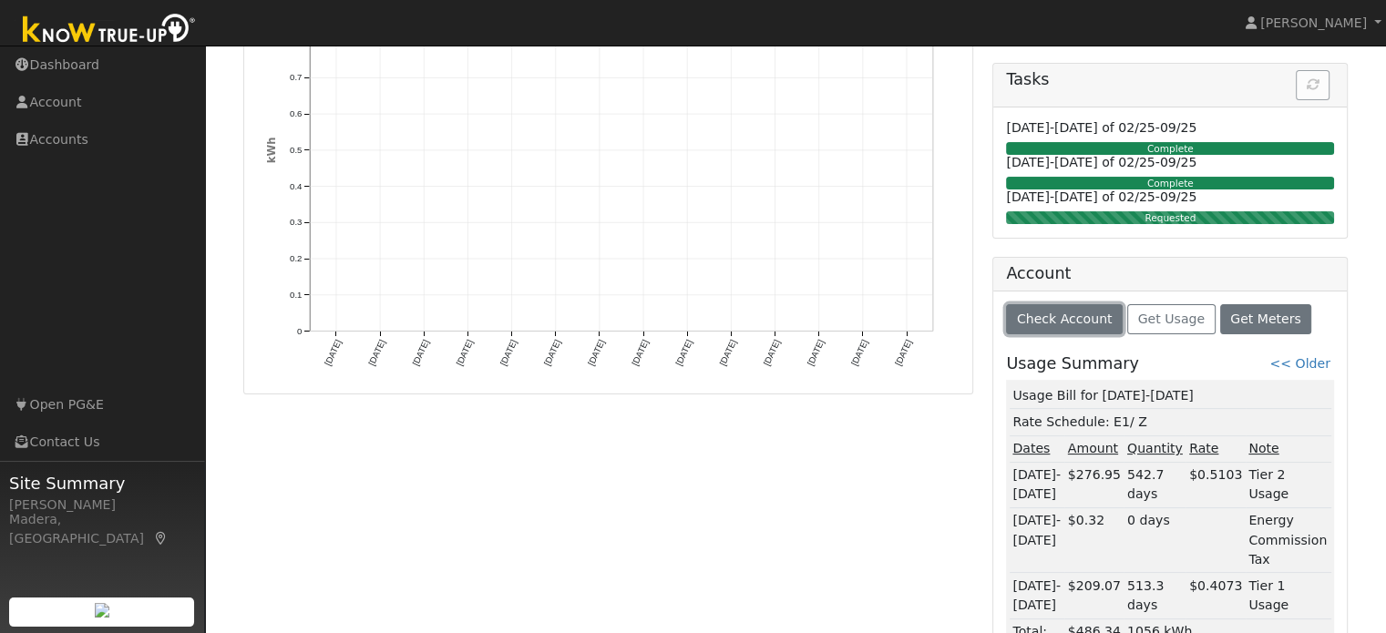
click at [1060, 320] on span "Check Account" at bounding box center [1065, 319] width 96 height 15
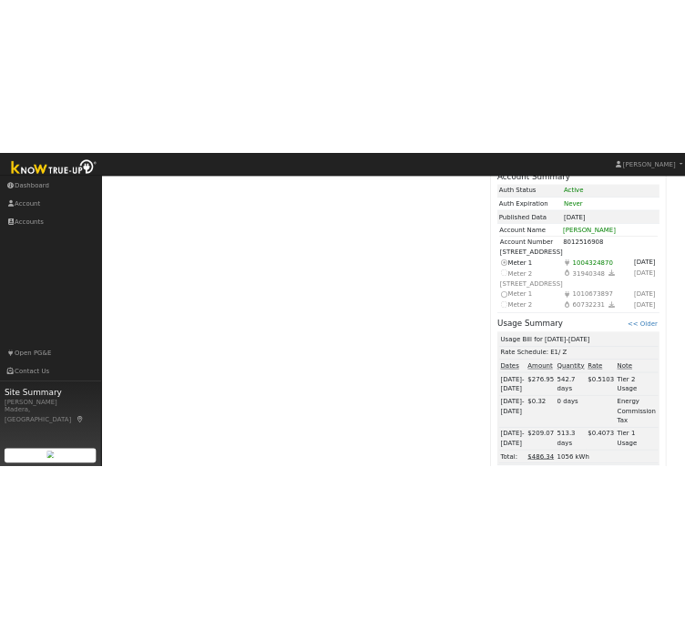
scroll to position [758, 0]
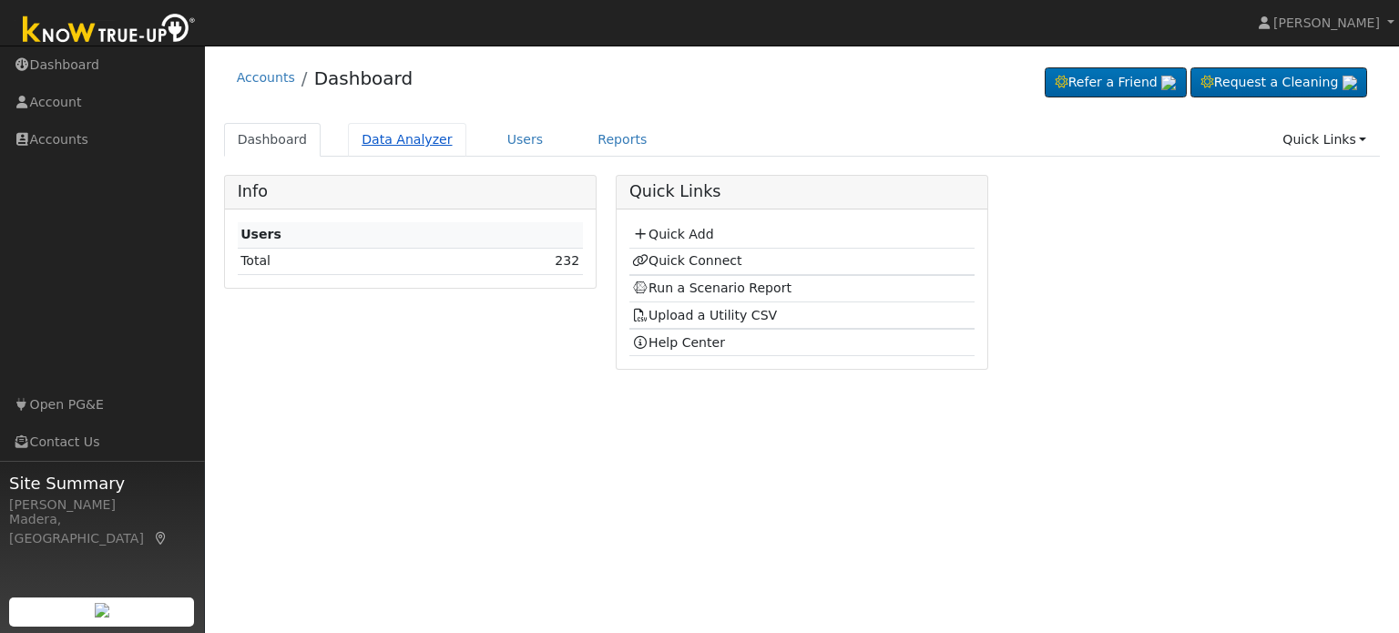
click at [416, 131] on link "Data Analyzer" at bounding box center [407, 140] width 118 height 34
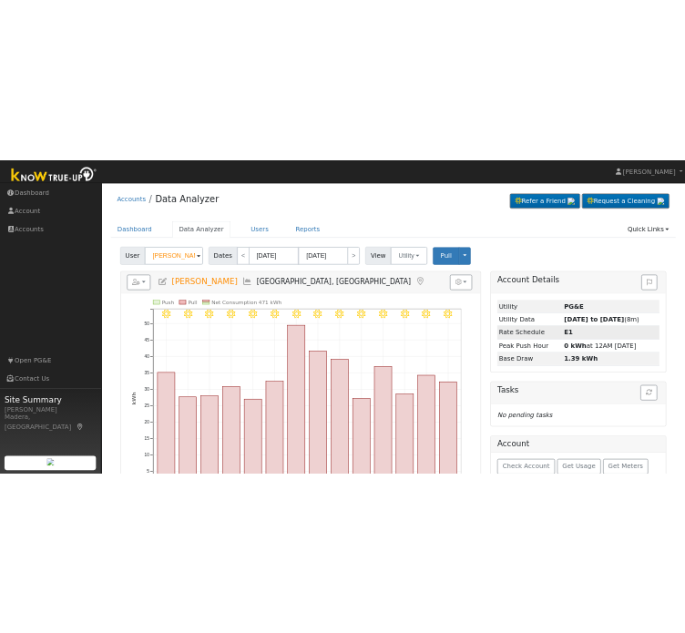
scroll to position [99, 0]
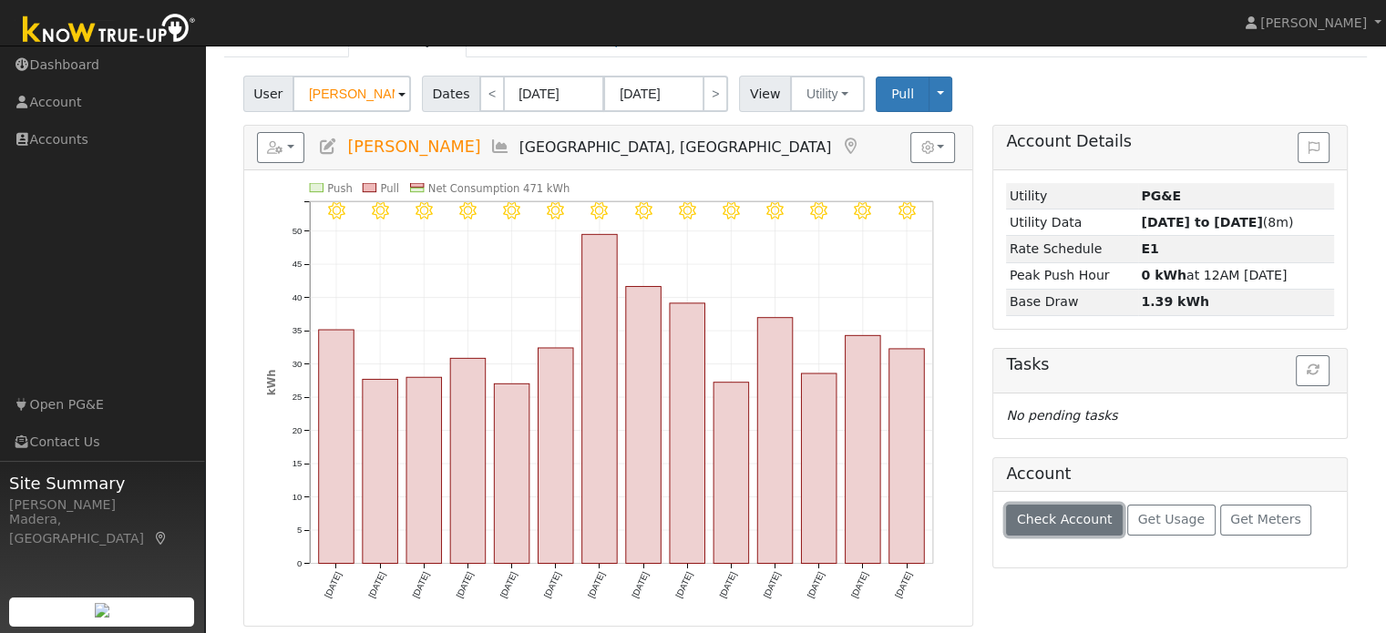
click at [1093, 519] on span "Check Account" at bounding box center [1065, 519] width 96 height 15
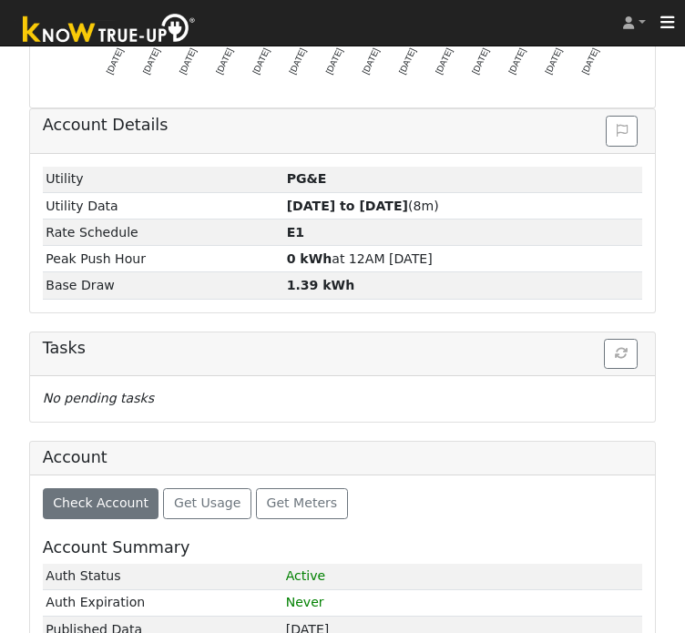
scroll to position [883, 0]
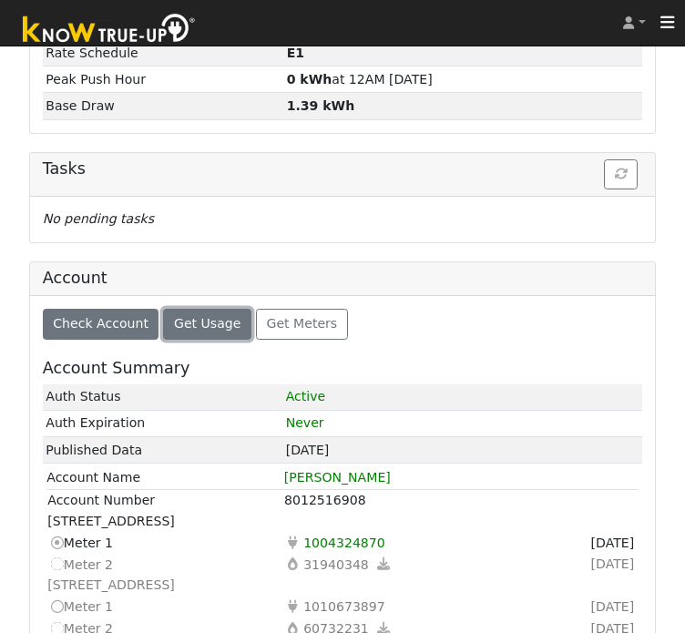
click at [200, 316] on span "Get Usage" at bounding box center [207, 323] width 67 height 15
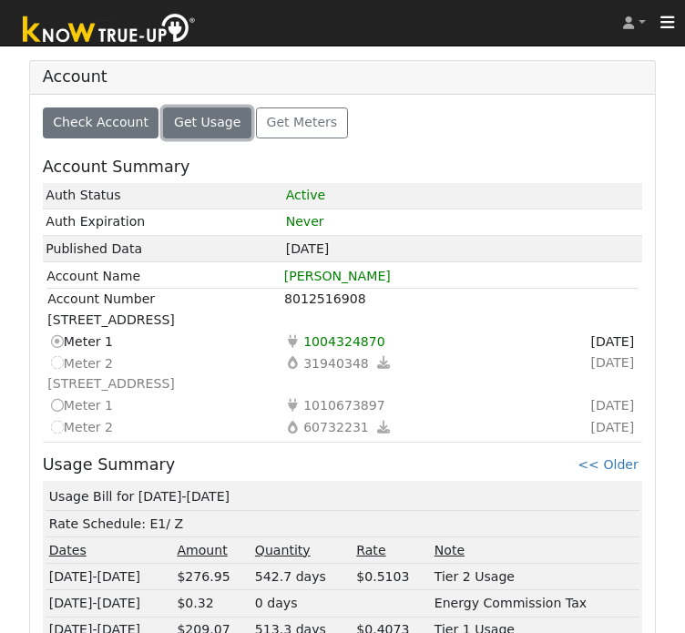
scroll to position [1100, 0]
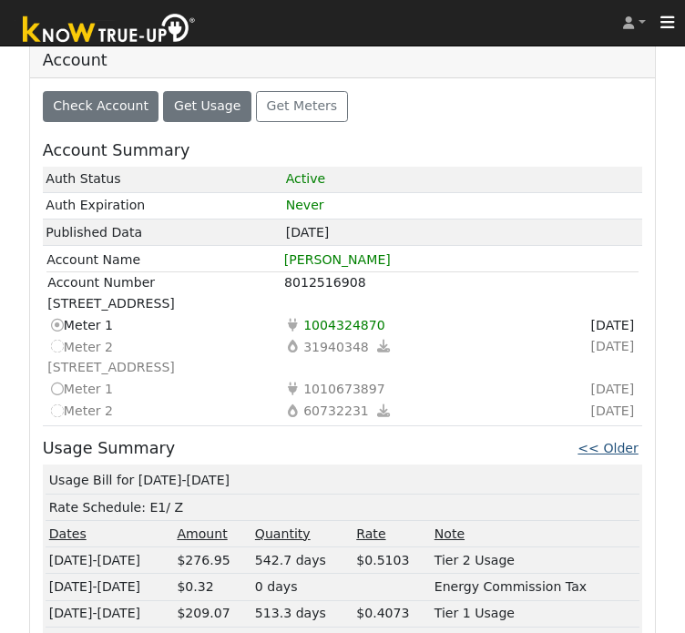
click at [634, 441] on link "<< Older" at bounding box center [608, 448] width 60 height 15
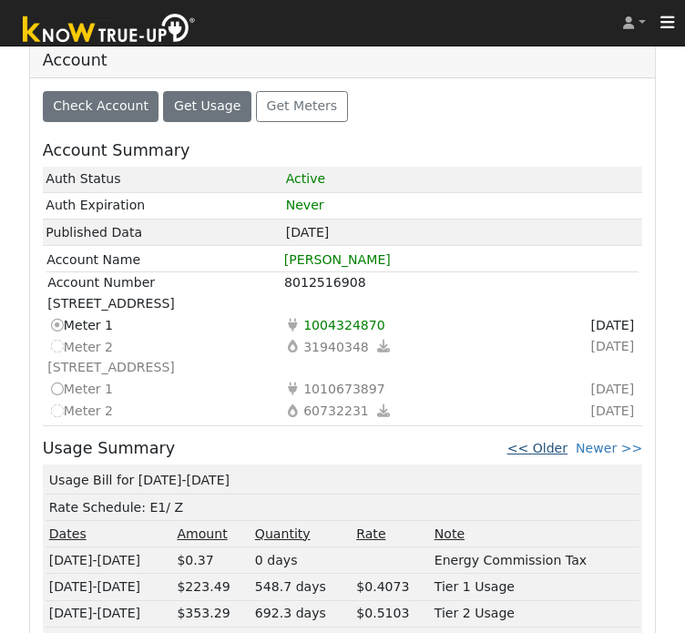
click at [565, 441] on link "<< Older" at bounding box center [537, 448] width 60 height 15
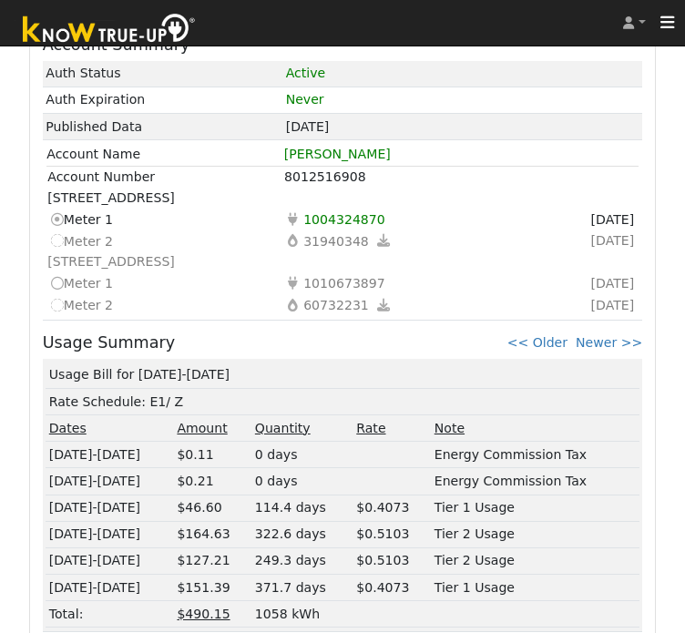
scroll to position [1216, 0]
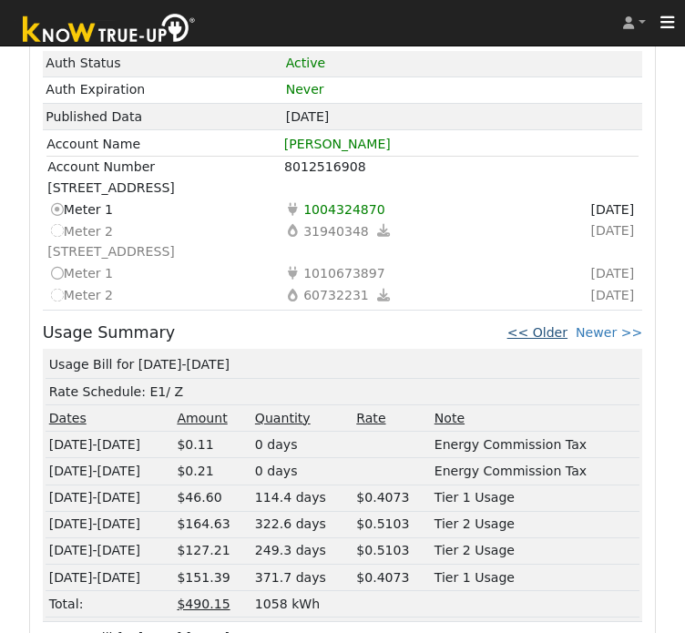
click at [561, 325] on link "<< Older" at bounding box center [537, 332] width 60 height 15
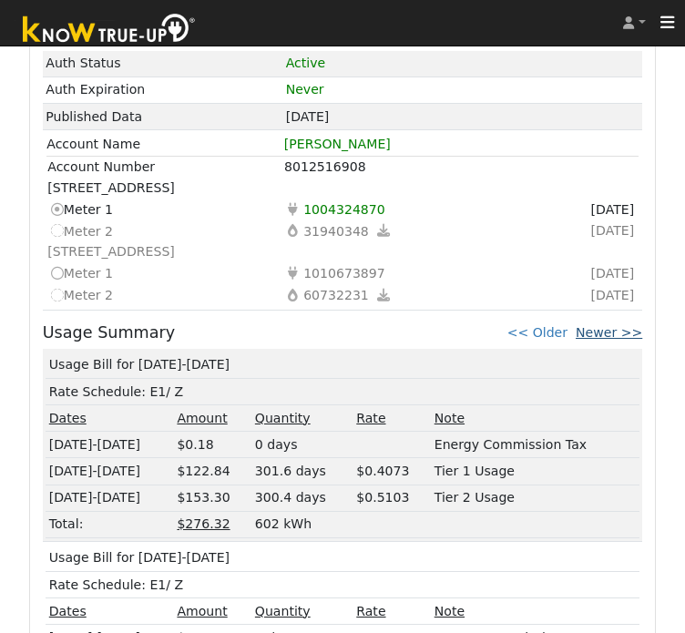
click at [610, 325] on link "Newer >>" at bounding box center [609, 332] width 67 height 15
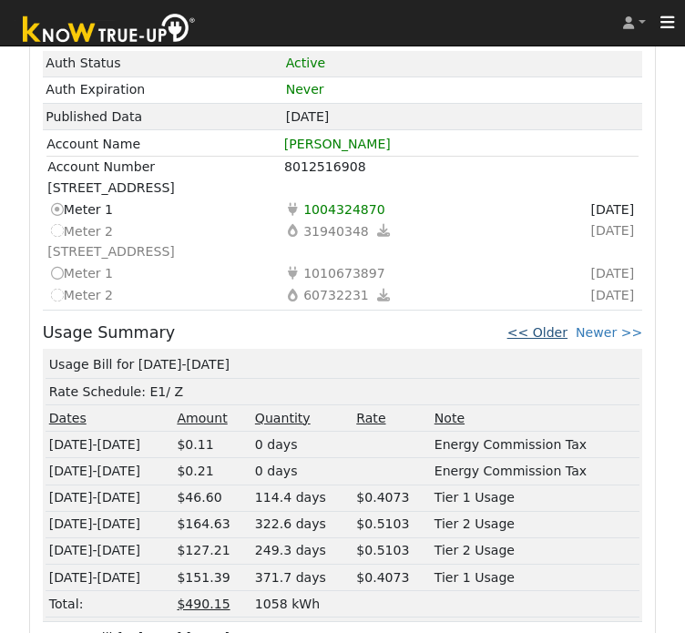
click at [558, 325] on link "<< Older" at bounding box center [537, 332] width 60 height 15
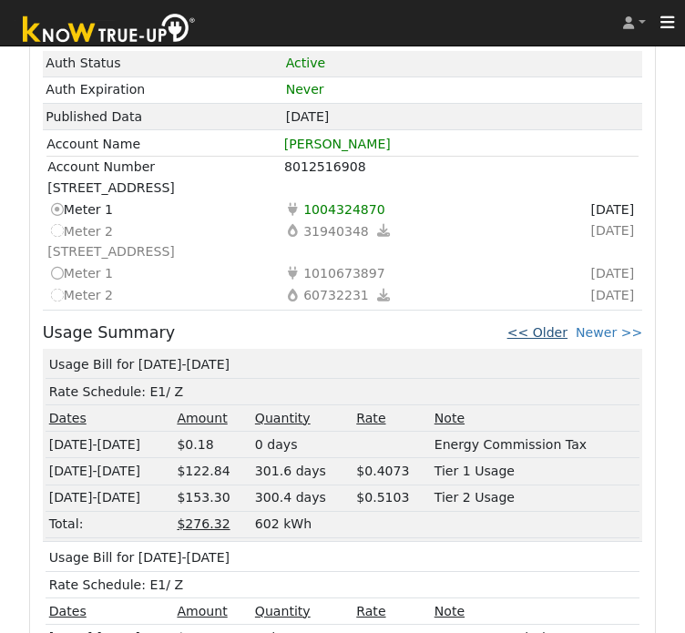
click at [559, 325] on link "<< Older" at bounding box center [537, 332] width 60 height 15
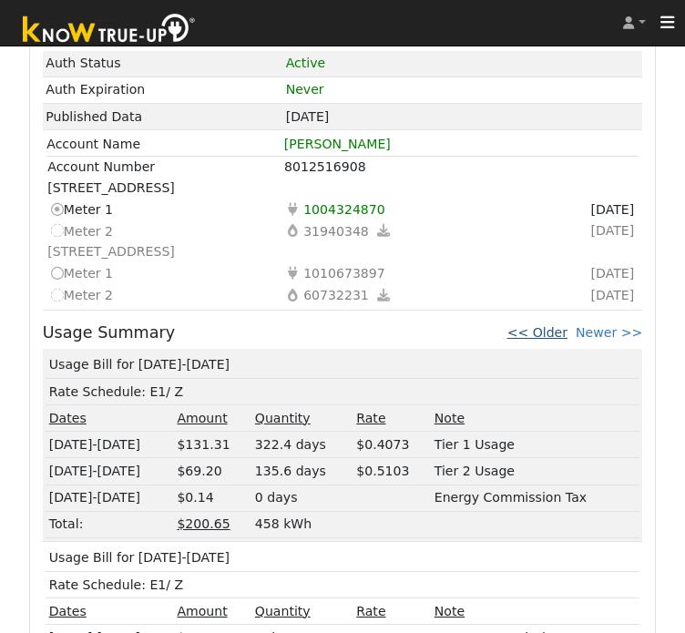
click at [556, 325] on link "<< Older" at bounding box center [537, 332] width 60 height 15
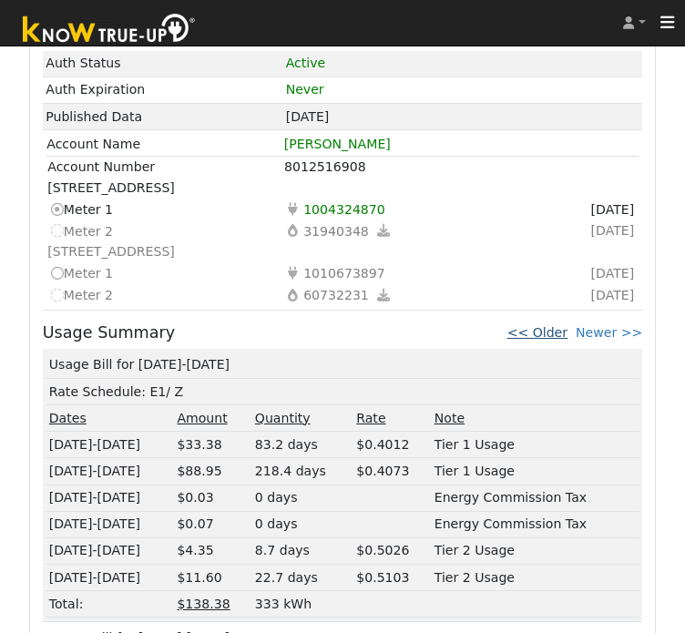
click at [554, 325] on link "<< Older" at bounding box center [537, 332] width 60 height 15
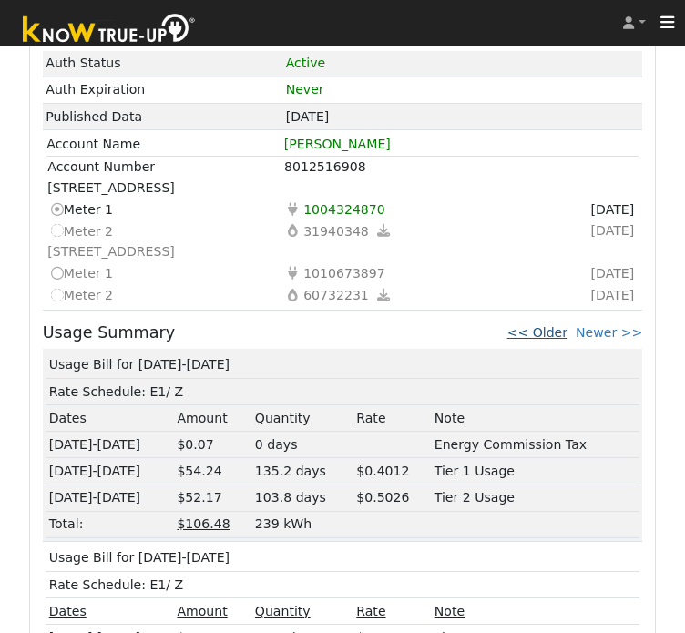
click at [554, 325] on link "<< Older" at bounding box center [537, 332] width 60 height 15
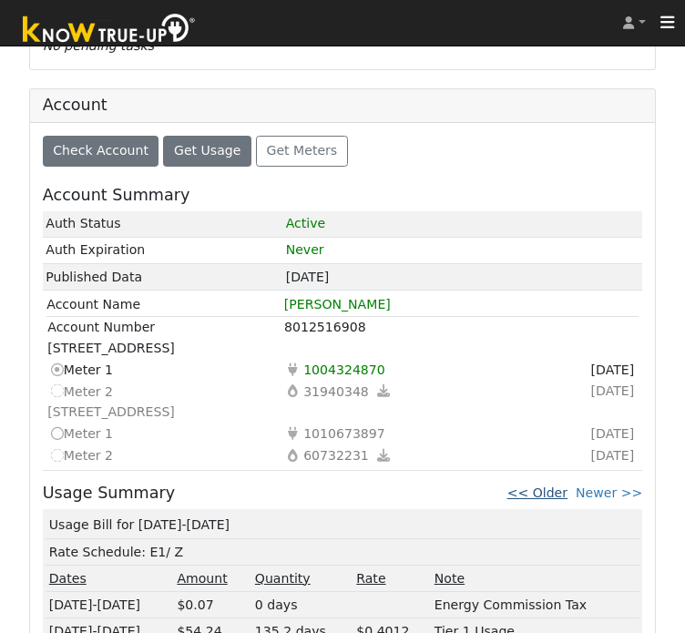
scroll to position [1059, 0]
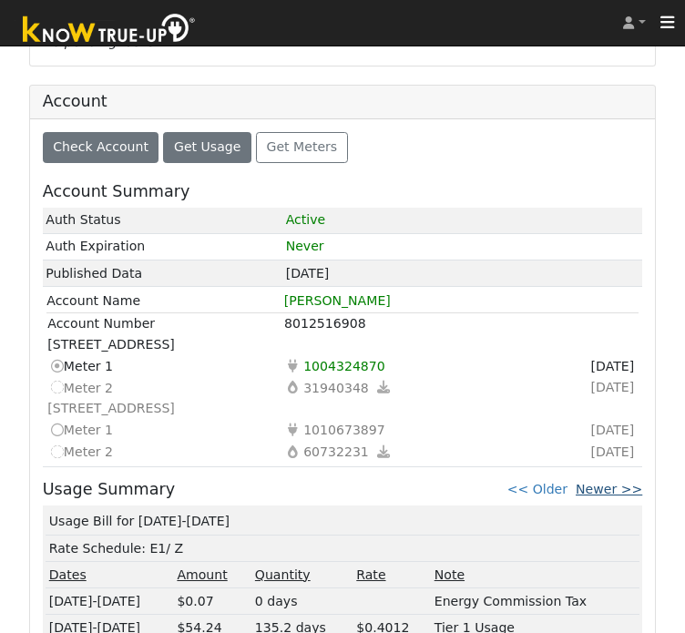
click at [611, 482] on link "Newer >>" at bounding box center [609, 489] width 67 height 15
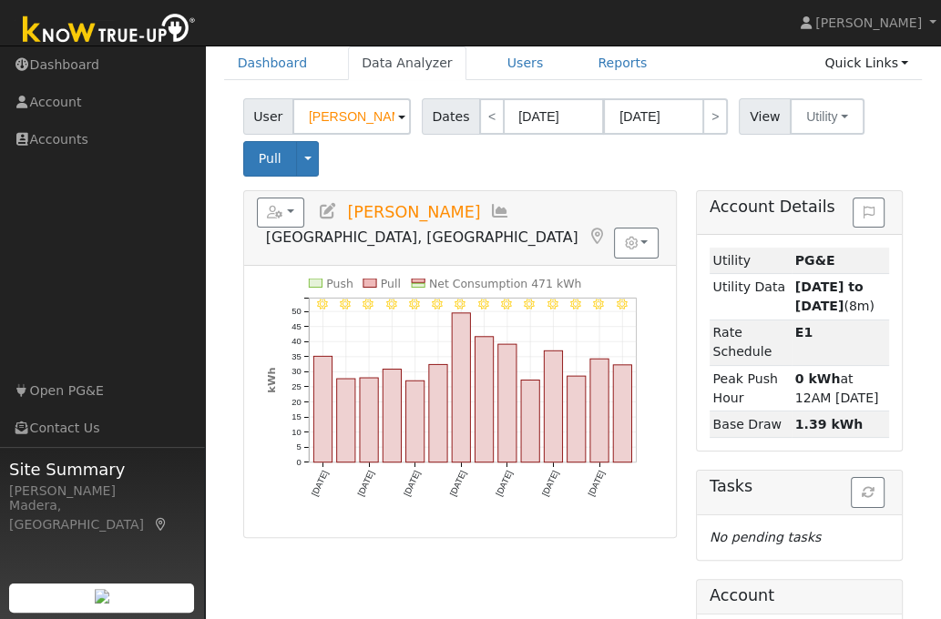
scroll to position [0, 0]
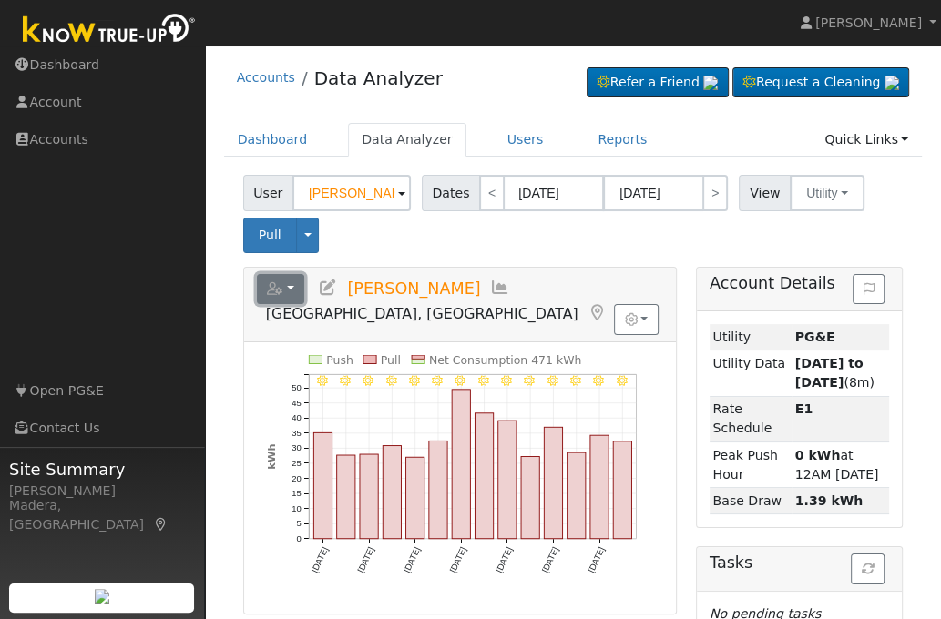
click at [294, 287] on button "button" at bounding box center [281, 289] width 48 height 31
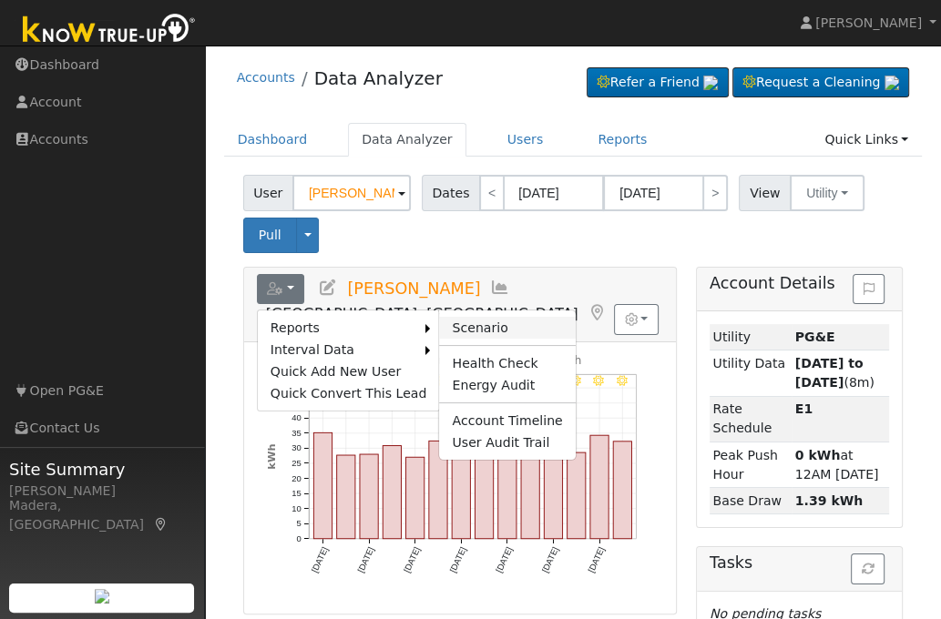
click at [474, 323] on link "Scenario" at bounding box center [507, 328] width 136 height 22
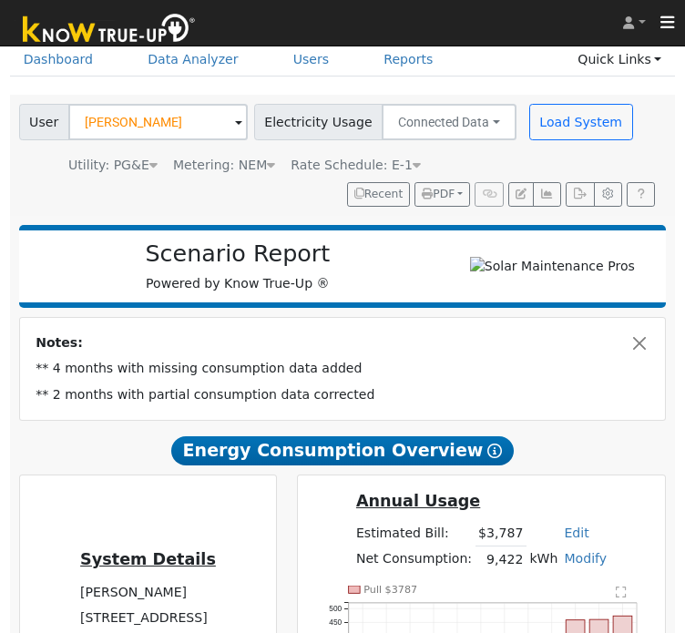
scroll to position [50, 0]
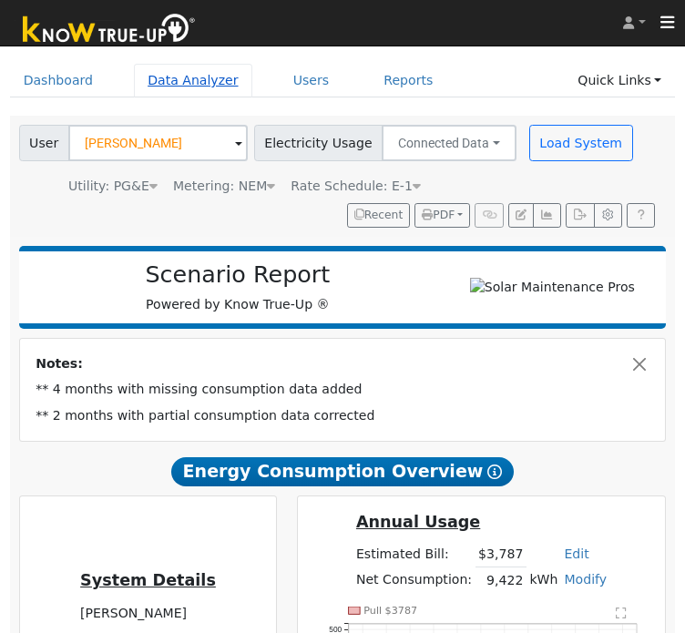
click at [193, 72] on link "Data Analyzer" at bounding box center [193, 81] width 118 height 34
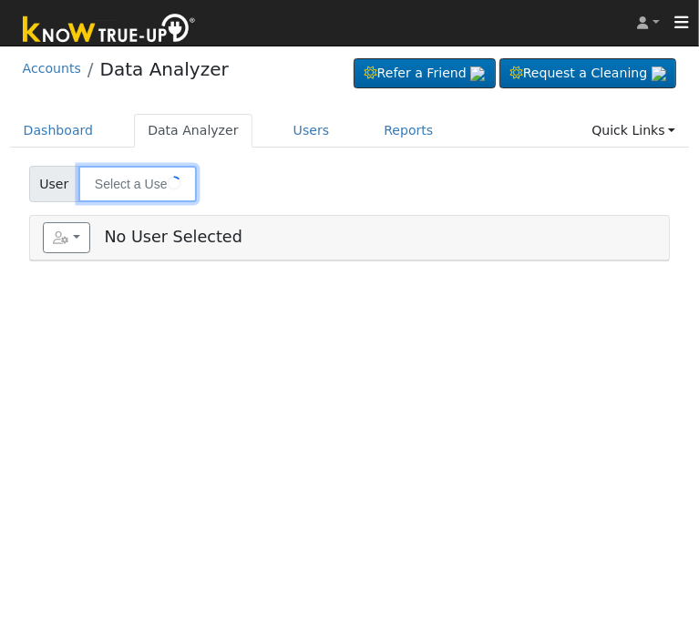
type input "[PERSON_NAME]"
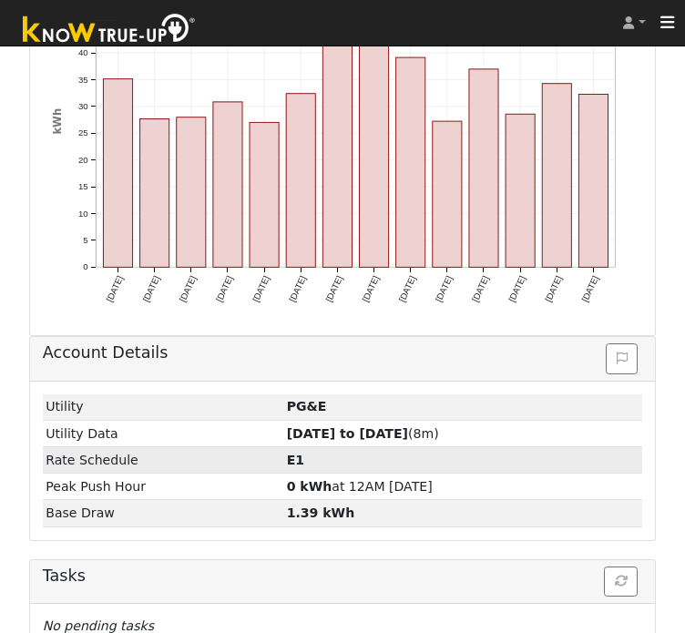
scroll to position [586, 0]
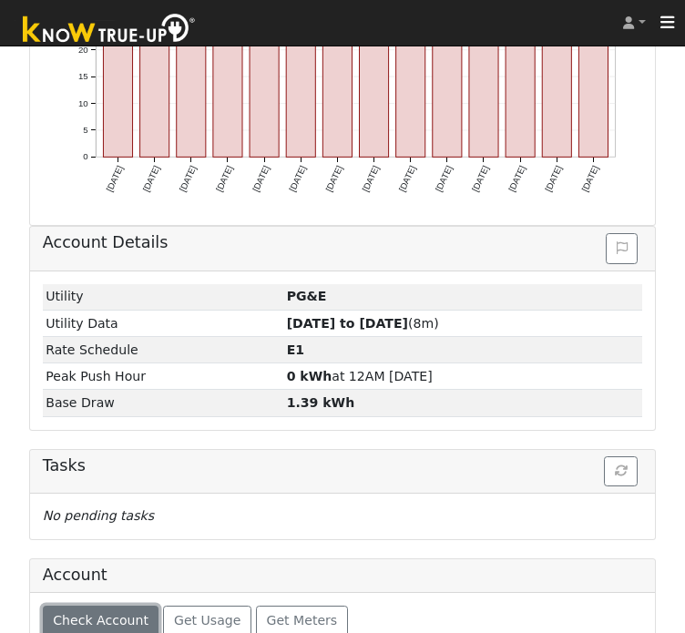
click at [117, 613] on span "Check Account" at bounding box center [101, 620] width 96 height 15
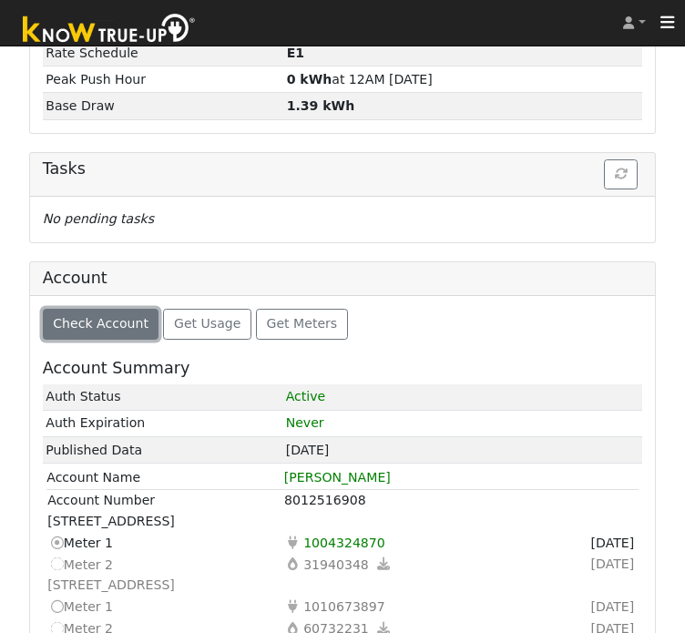
scroll to position [882, 0]
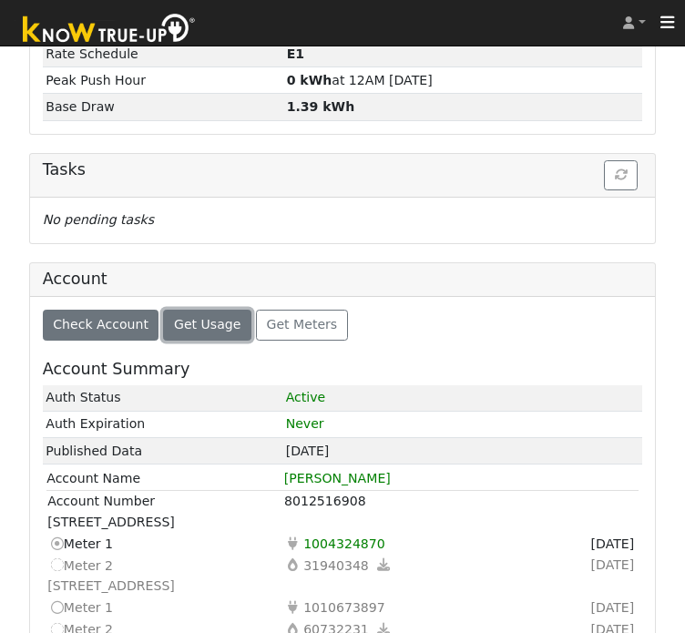
click at [197, 317] on span "Get Usage" at bounding box center [207, 324] width 67 height 15
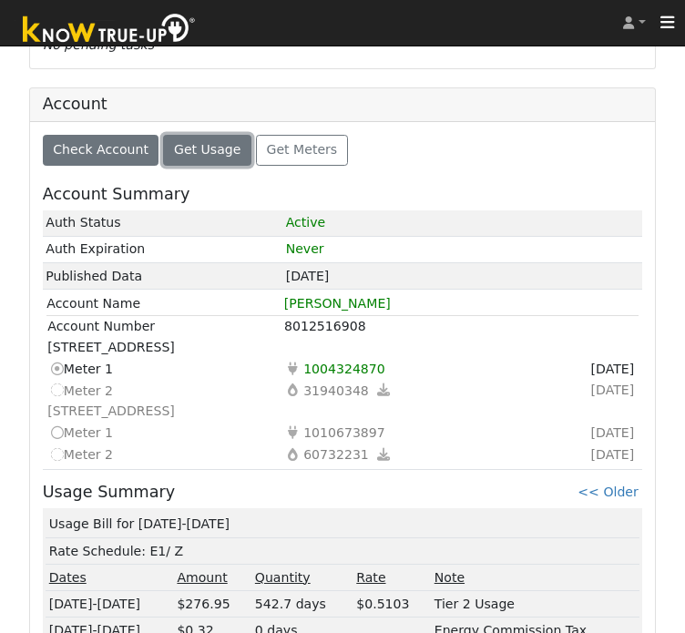
scroll to position [1100, 0]
